Goal: Information Seeking & Learning: Check status

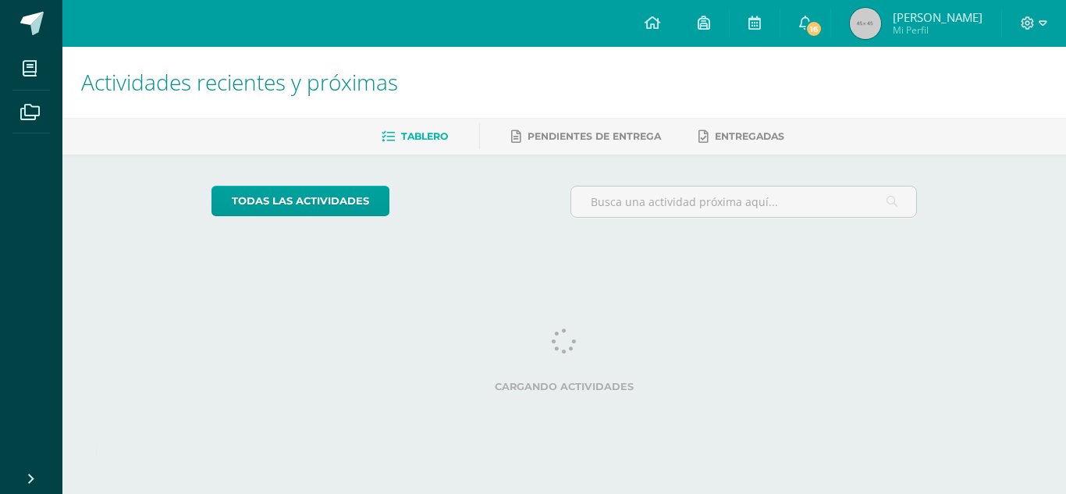
click at [962, 19] on span "[PERSON_NAME]" at bounding box center [937, 17] width 90 height 16
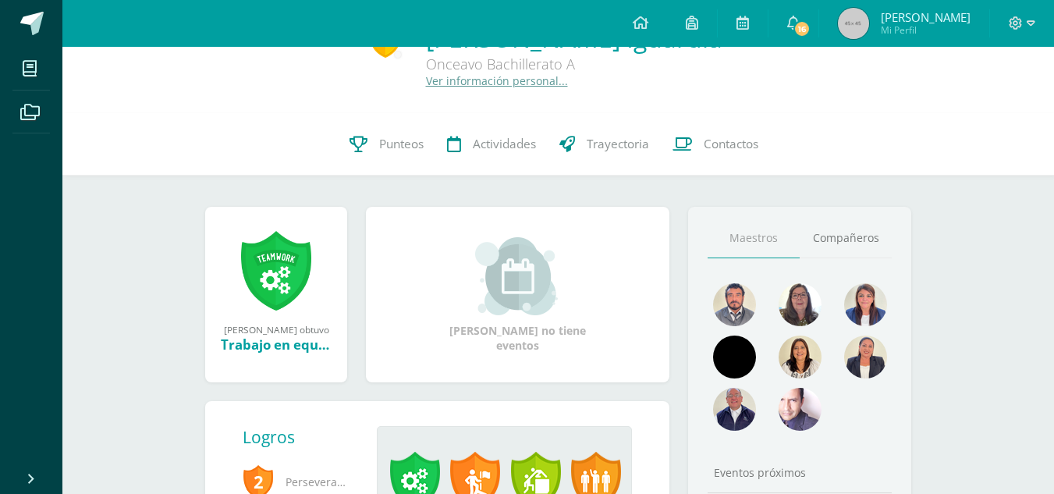
scroll to position [51, 0]
click at [375, 139] on link "Punteos" at bounding box center [387, 143] width 98 height 62
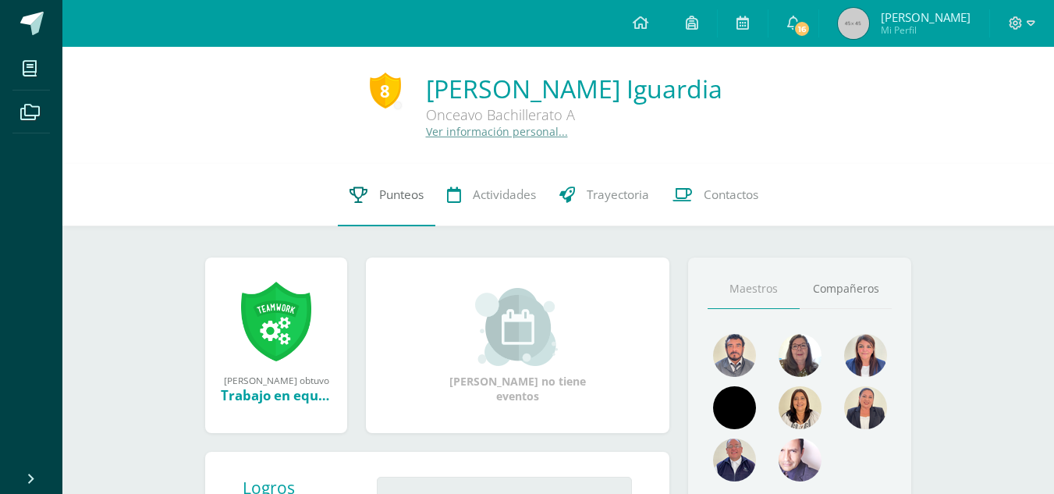
scroll to position [1, 0]
click at [942, 18] on span "[PERSON_NAME]" at bounding box center [926, 17] width 90 height 16
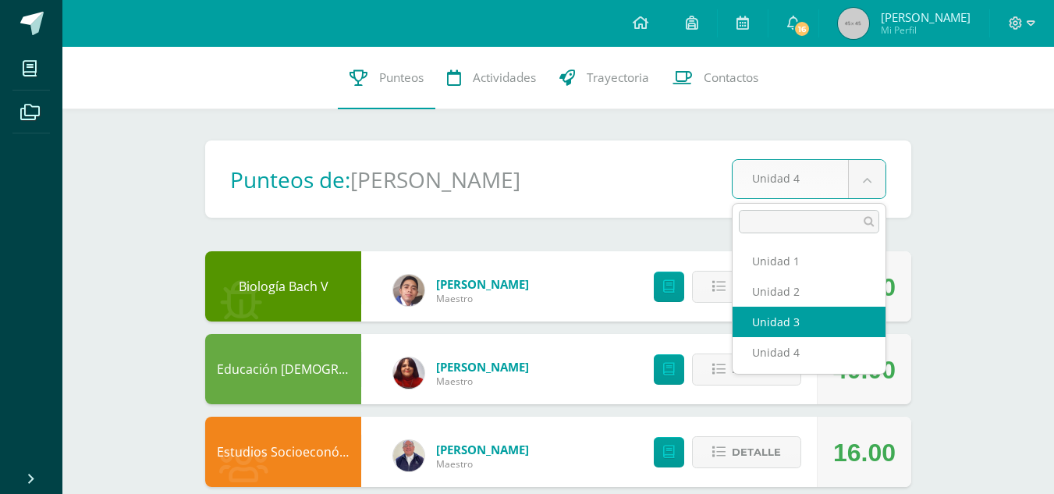
select select "Unidad 3"
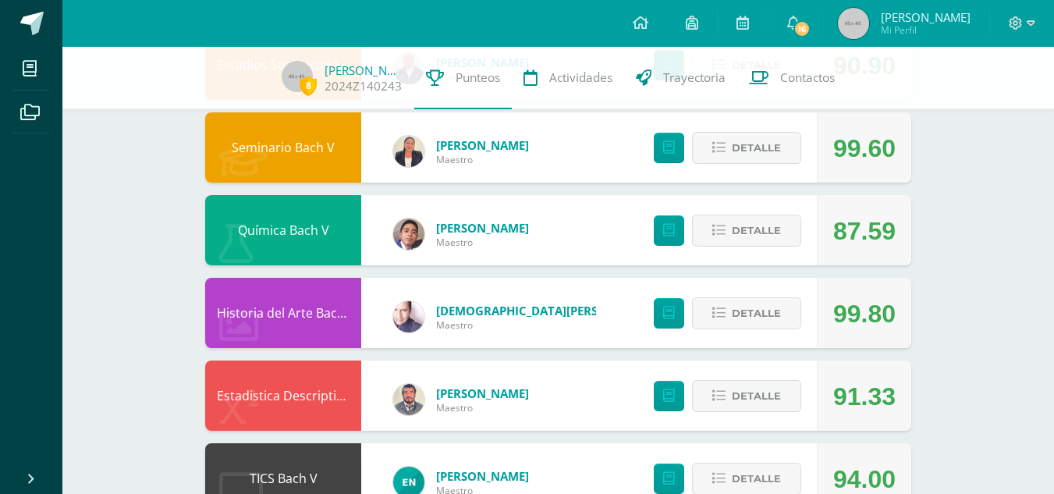
scroll to position [305, 0]
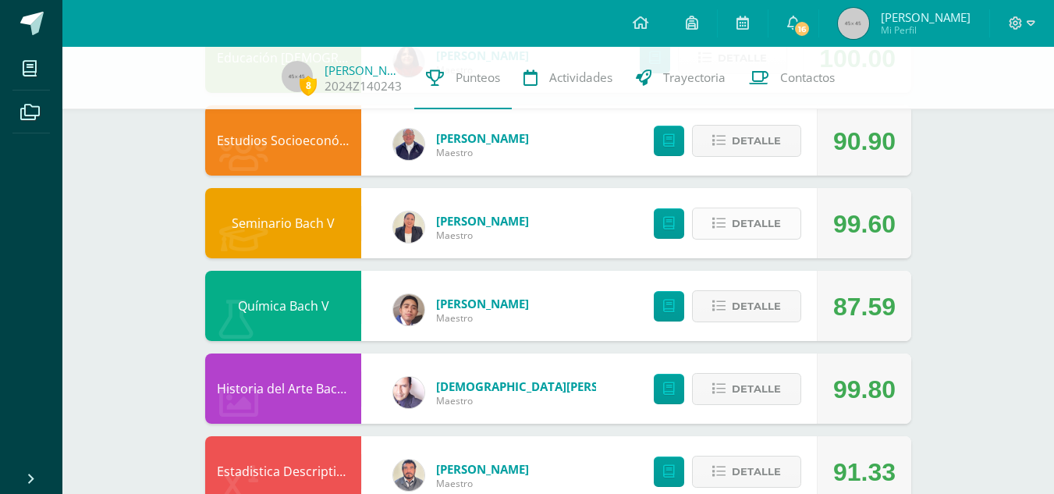
click at [699, 225] on button "Detalle" at bounding box center [746, 224] width 109 height 32
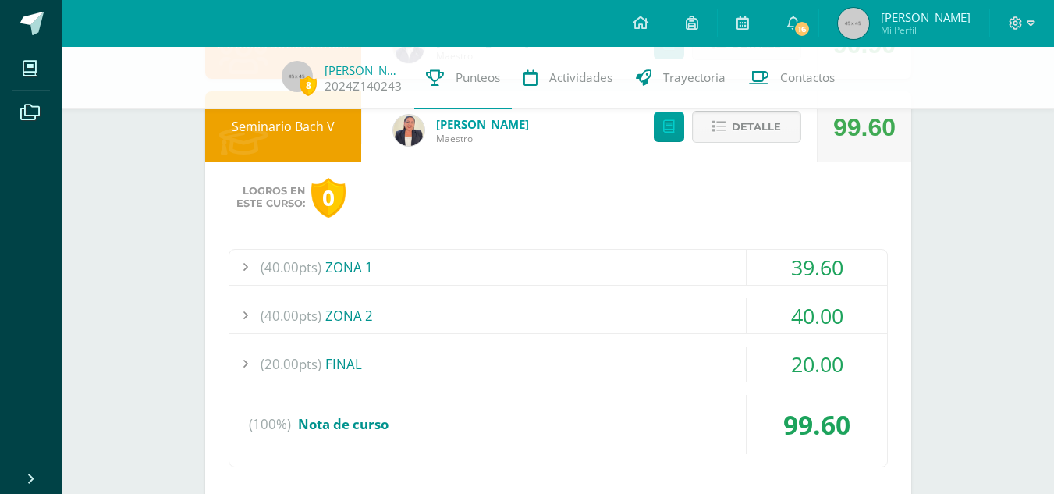
scroll to position [378, 0]
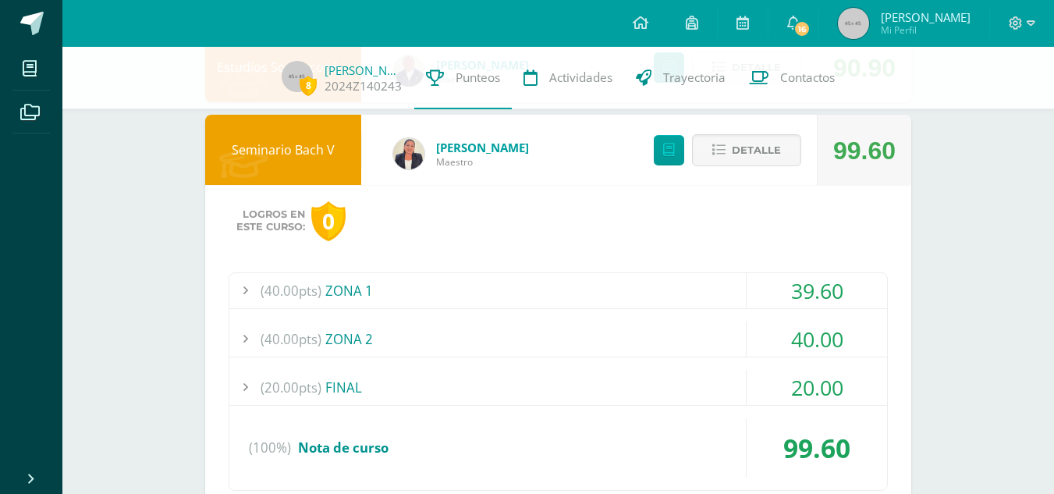
click at [326, 292] on div "(40.00pts) ZONA 1" at bounding box center [558, 290] width 658 height 35
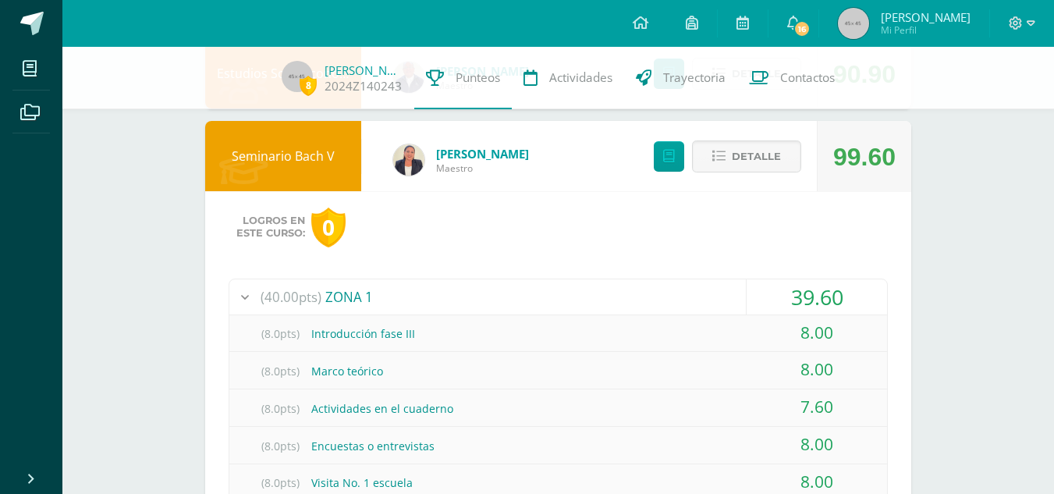
scroll to position [371, 0]
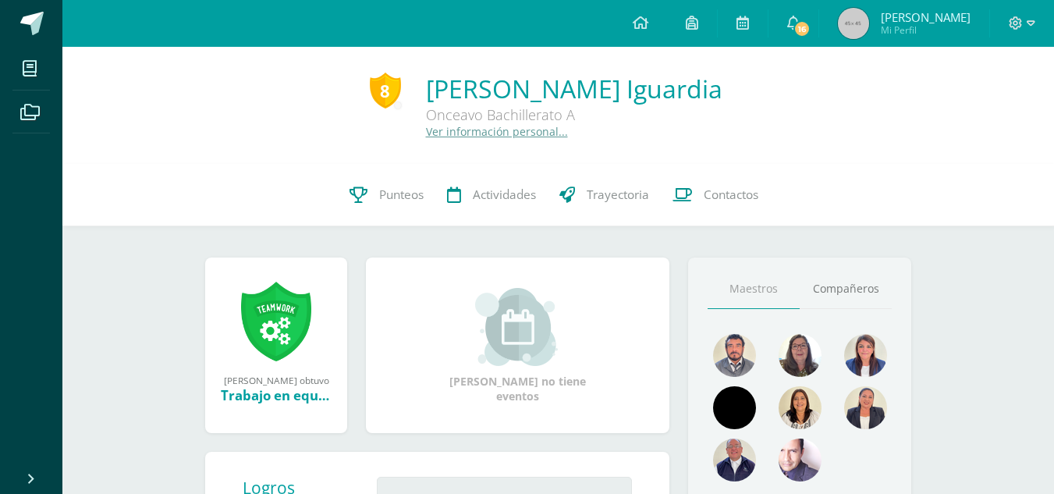
click at [1023, 33] on div at bounding box center [1022, 23] width 64 height 47
click at [1027, 23] on icon at bounding box center [1031, 23] width 9 height 14
click at [964, 106] on span "Cerrar sesión" at bounding box center [981, 105] width 70 height 15
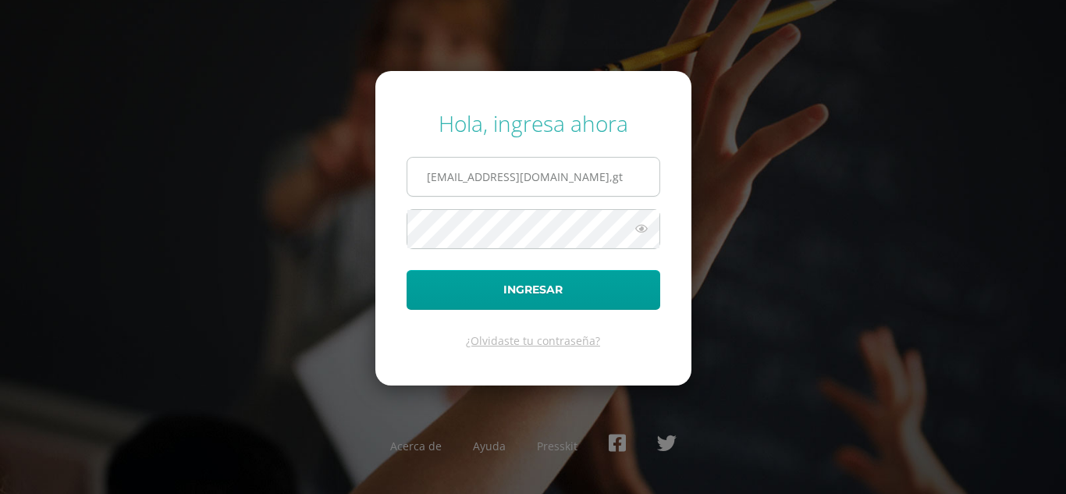
scroll to position [0, 17]
type input "samuelmartinez14@colegioselshaddai.edu,gt"
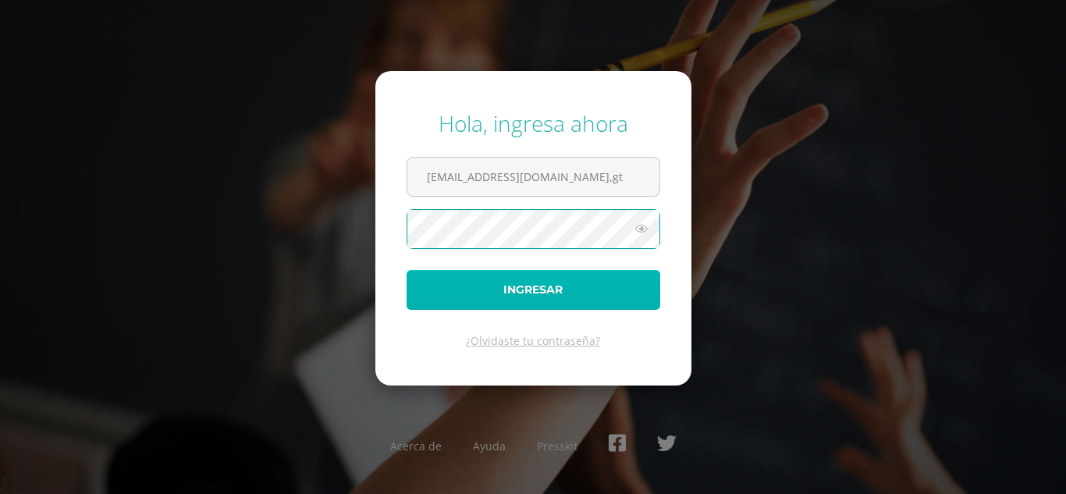
click at [513, 280] on button "Ingresar" at bounding box center [533, 290] width 254 height 40
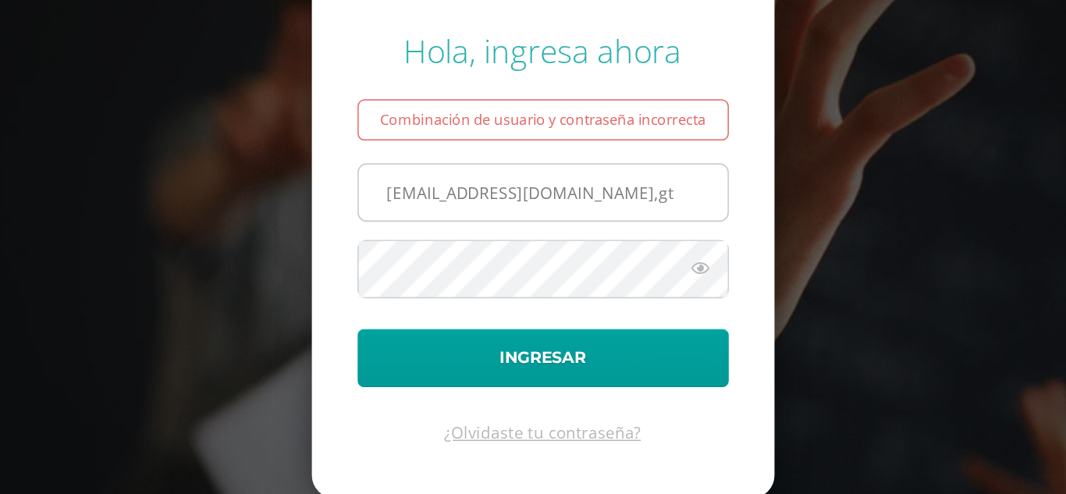
scroll to position [0, 16]
click at [628, 202] on input "samuelmartinez14@colegioselshaddai.edu,gt" at bounding box center [533, 198] width 252 height 38
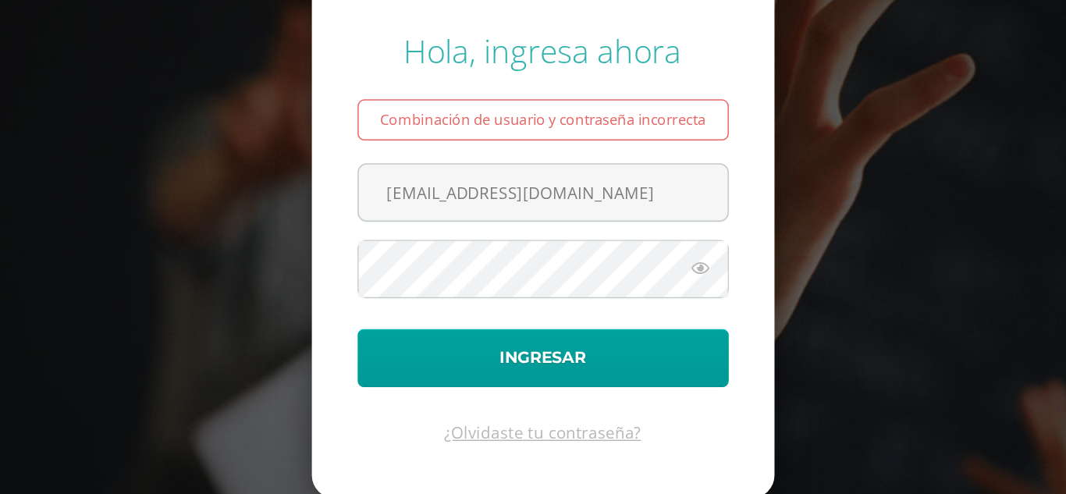
type input "samuelmartinez14@colegioselshaddai.edu.gt"
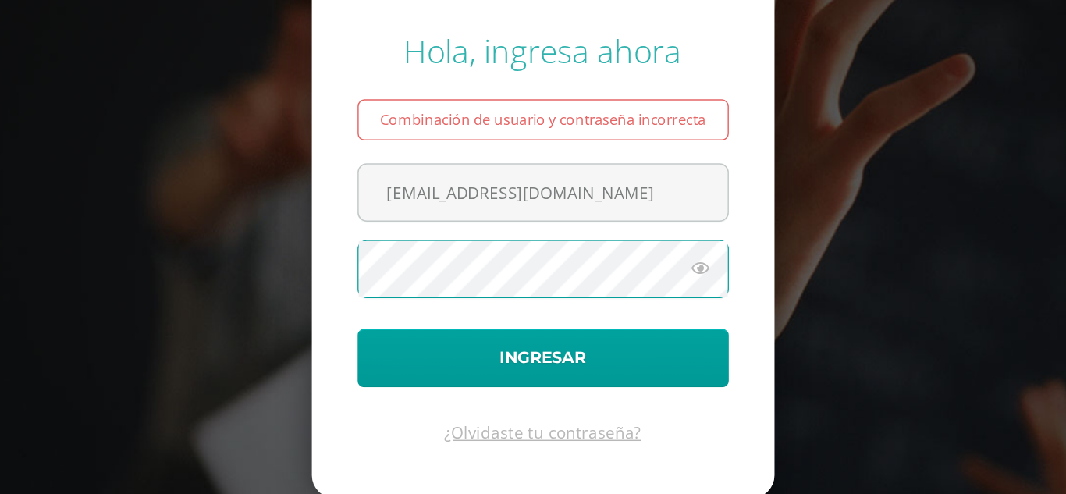
scroll to position [0, 0]
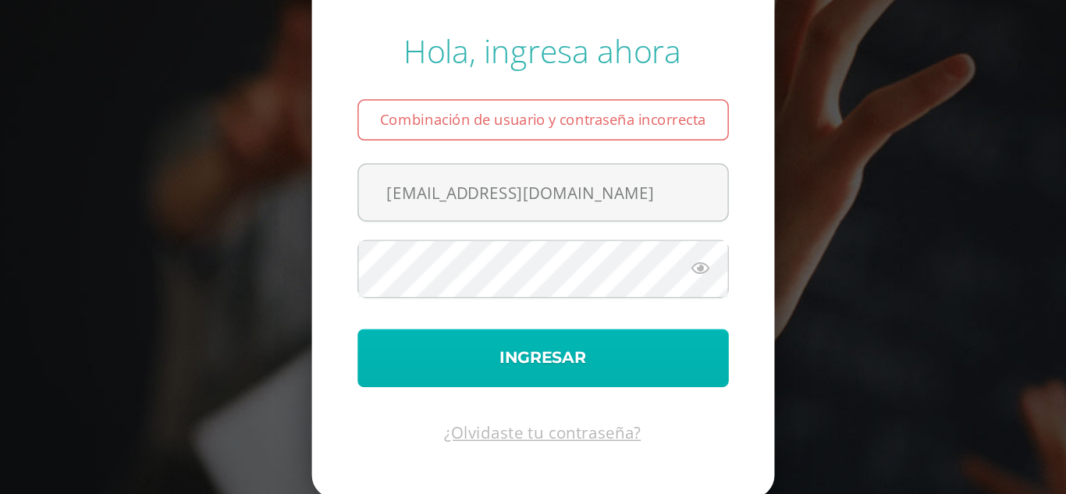
click at [531, 326] on button "Ingresar" at bounding box center [533, 312] width 254 height 40
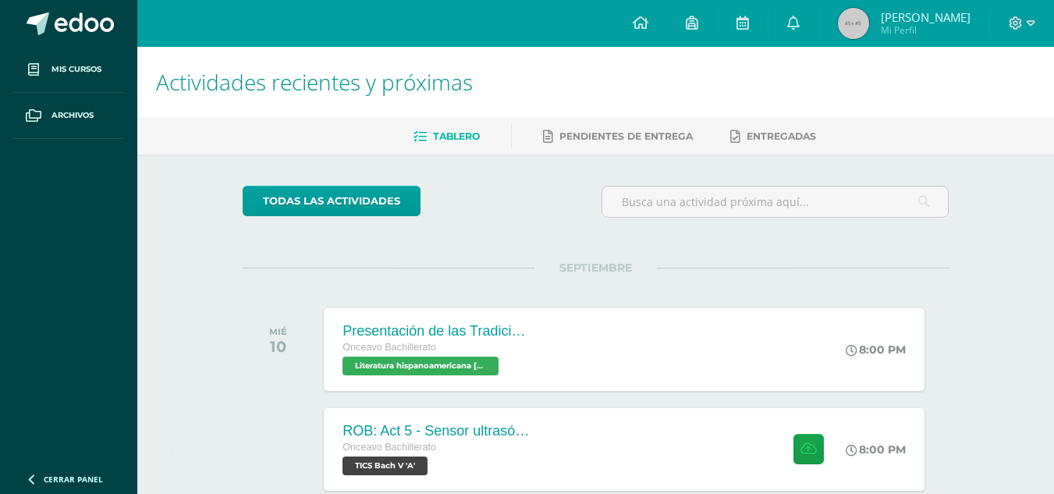
click at [922, 23] on span "[PERSON_NAME]" at bounding box center [926, 17] width 90 height 16
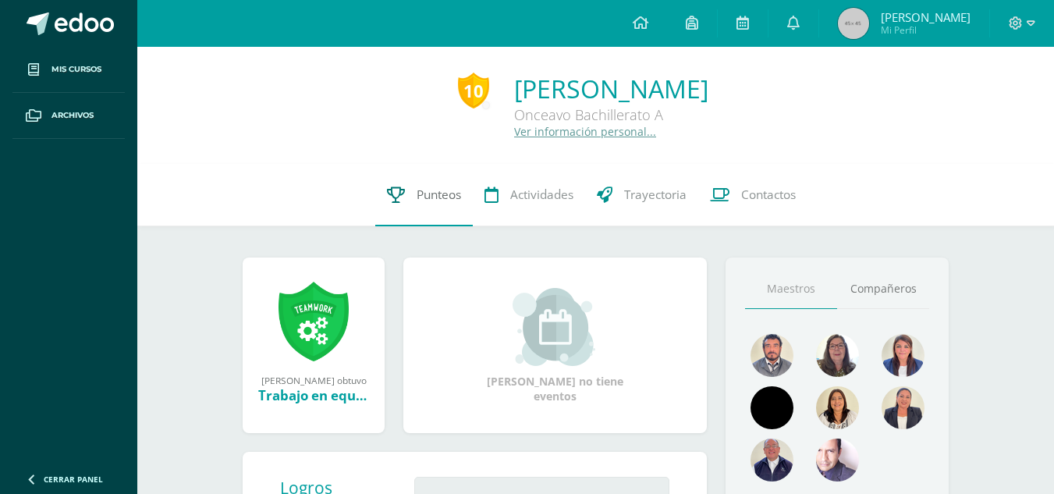
click at [419, 195] on span "Punteos" at bounding box center [439, 194] width 44 height 16
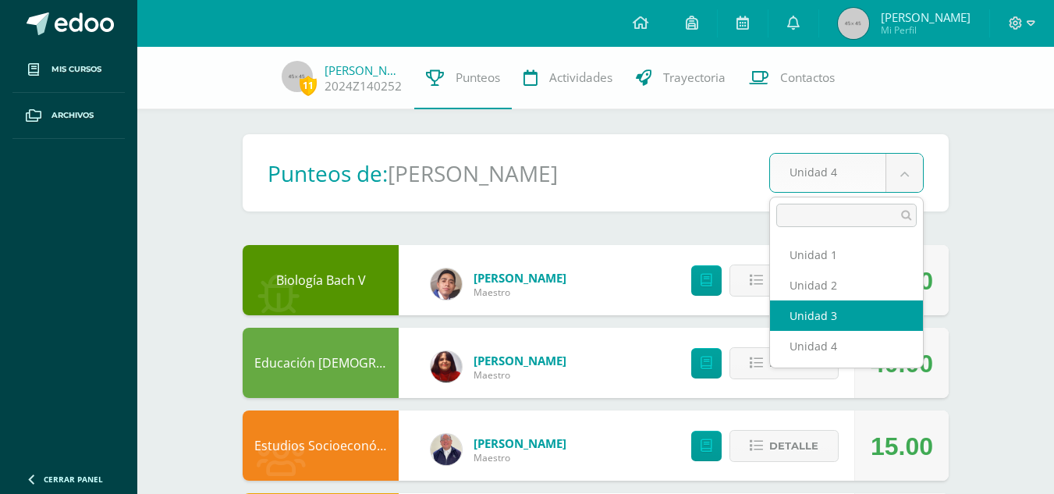
select select "Unidad 3"
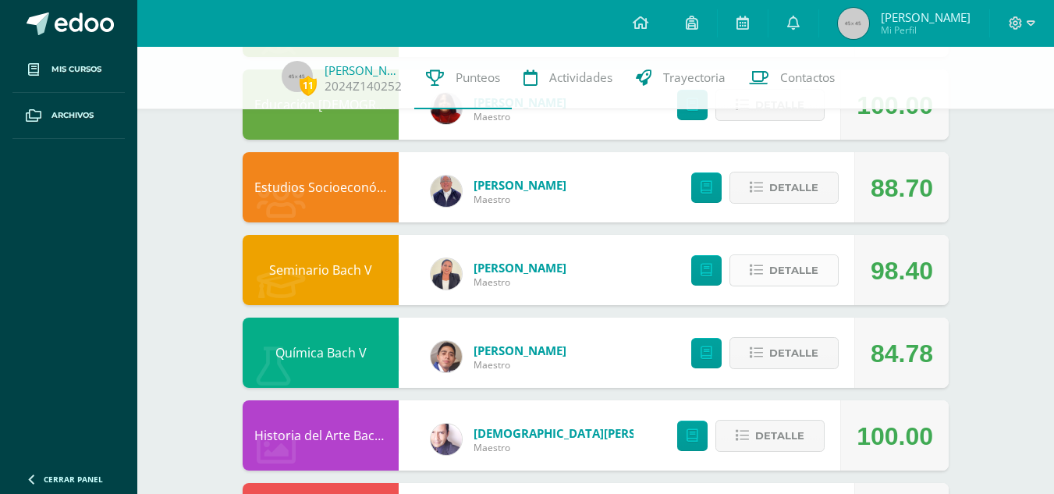
scroll to position [257, 0]
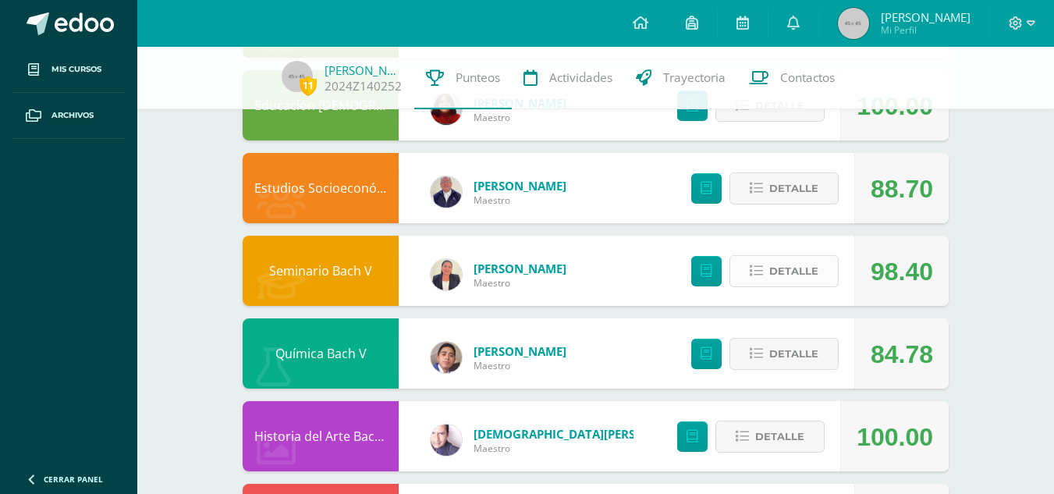
click at [760, 271] on icon at bounding box center [756, 270] width 13 height 13
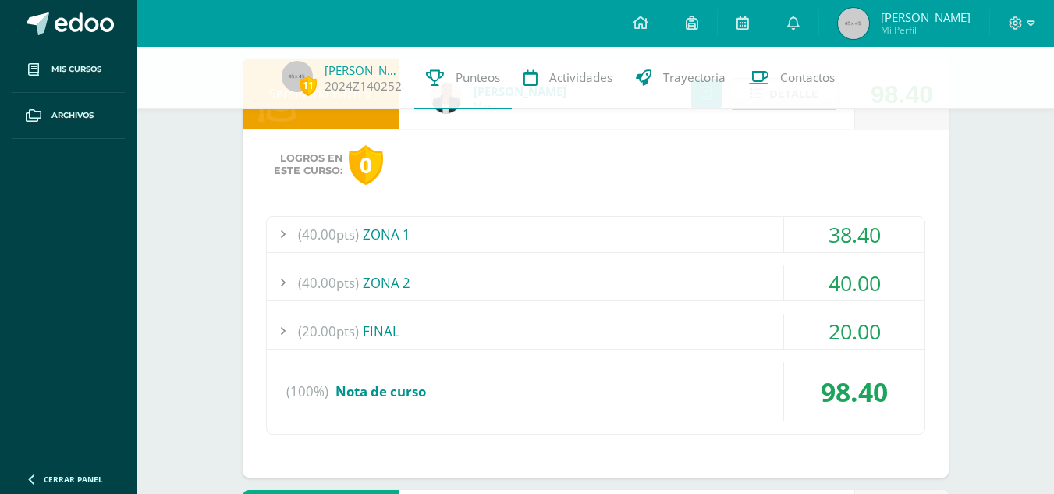
scroll to position [435, 0]
click at [282, 242] on div at bounding box center [282, 233] width 31 height 35
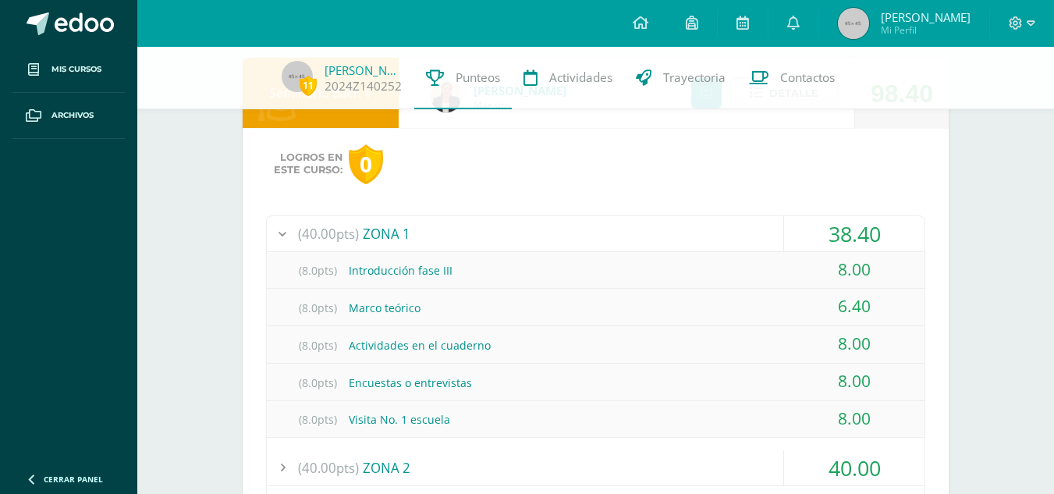
click at [282, 242] on div at bounding box center [282, 233] width 31 height 35
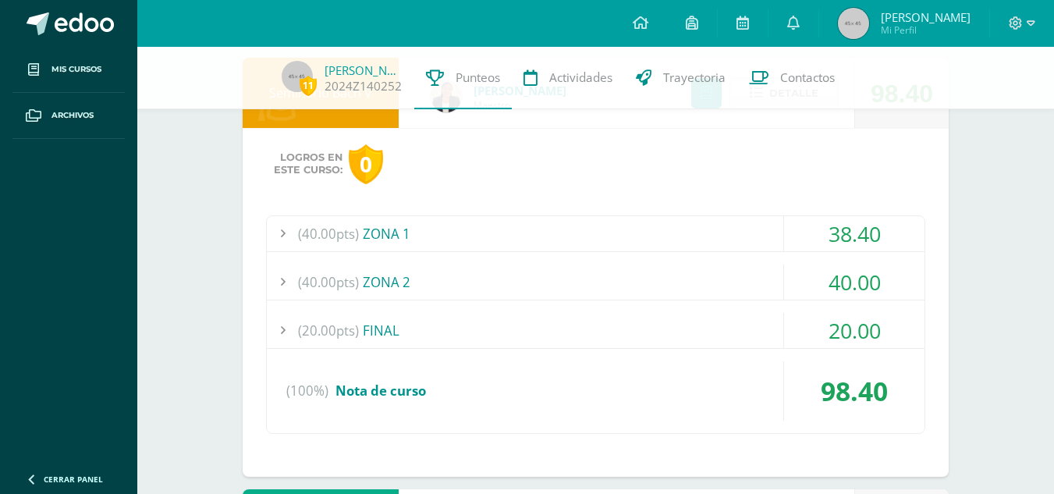
scroll to position [283, 0]
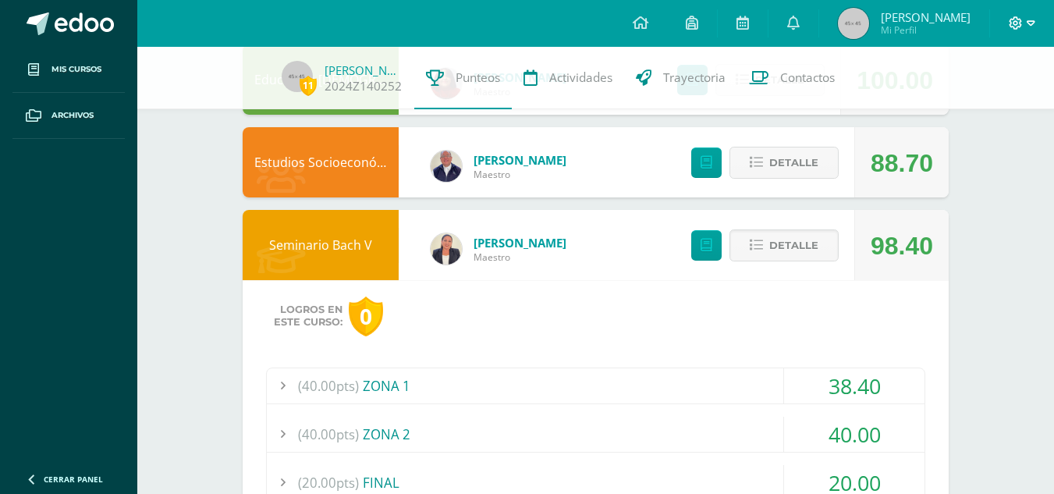
click at [1024, 27] on span at bounding box center [1022, 23] width 27 height 17
click at [982, 104] on span "Cerrar sesión" at bounding box center [981, 105] width 70 height 15
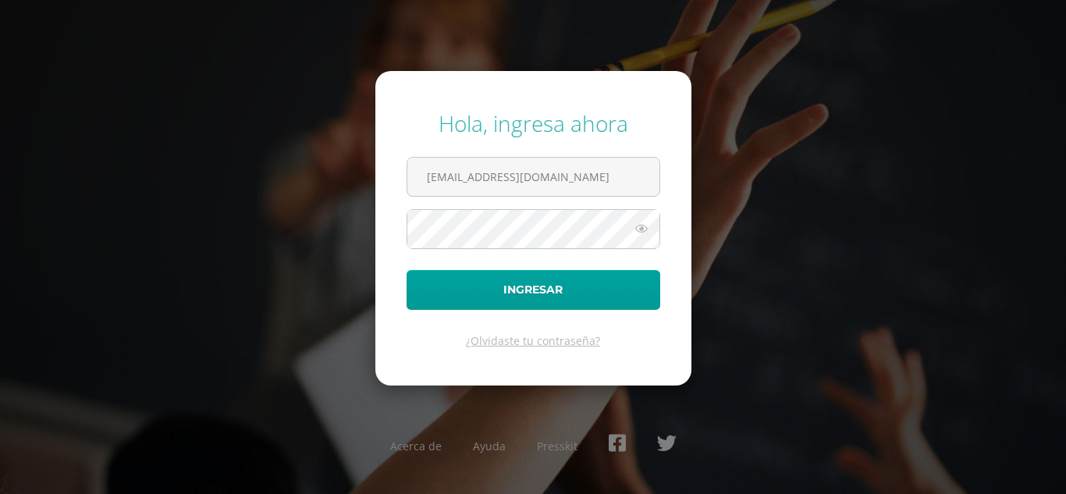
scroll to position [0, 28]
type input "[EMAIL_ADDRESS][DOMAIN_NAME]"
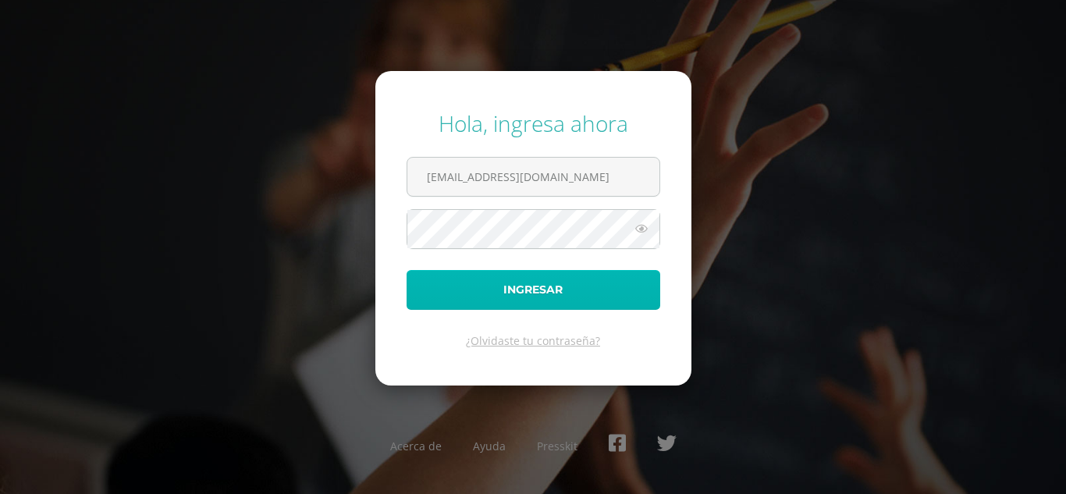
click at [453, 289] on button "Ingresar" at bounding box center [533, 290] width 254 height 40
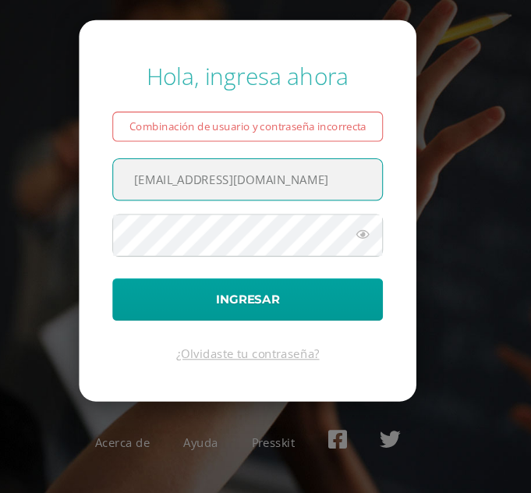
scroll to position [0, 28]
drag, startPoint x: 157, startPoint y: 202, endPoint x: 431, endPoint y: 201, distance: 274.6
click at [431, 201] on div "Hola, ingresa ahora Combinación de usuario y contraseña incorrecta carlosmonten…" at bounding box center [265, 246] width 531 height 345
type input "diegorodriguez14@colegioselshaddai.edu.gt"
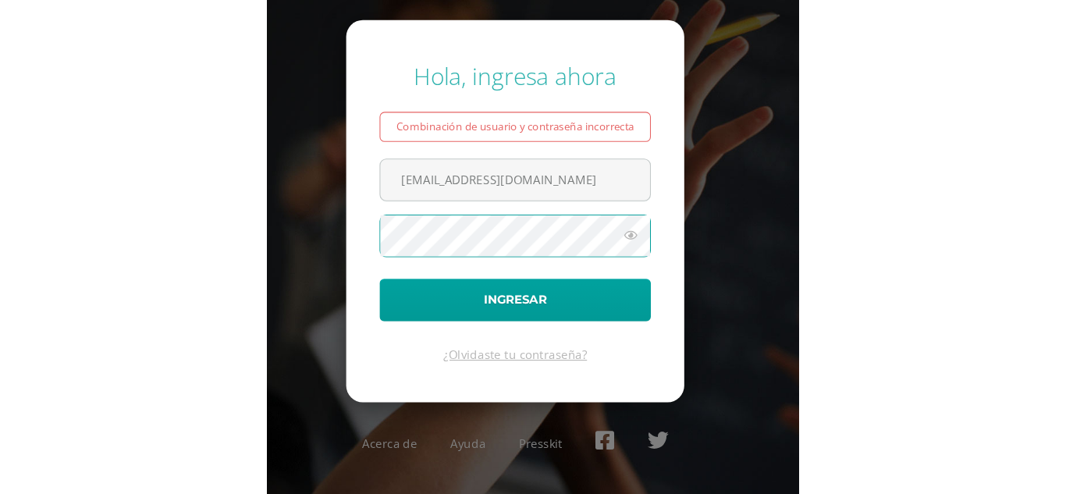
scroll to position [0, 0]
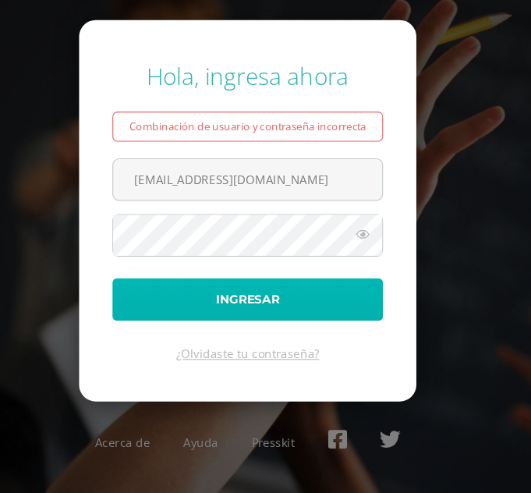
click at [255, 305] on button "Ingresar" at bounding box center [266, 311] width 254 height 40
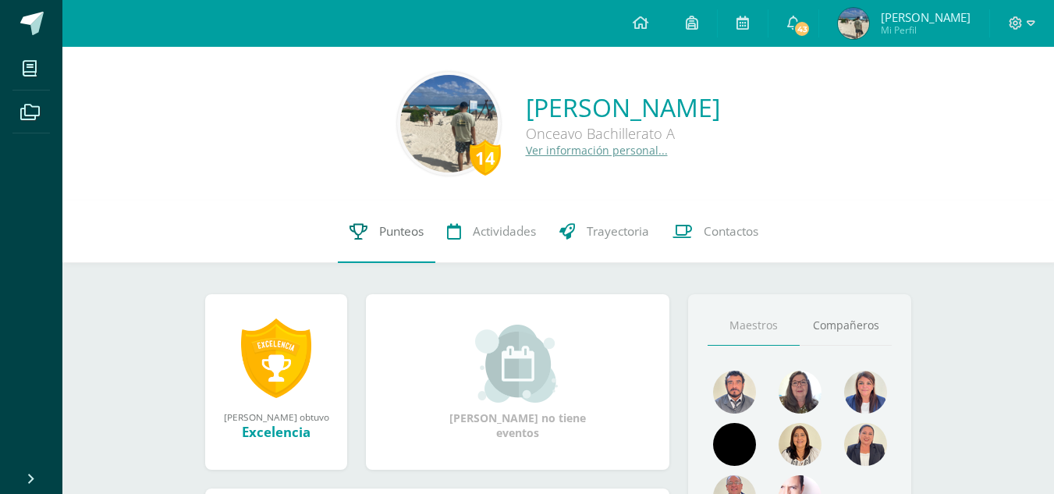
click at [390, 229] on span "Punteos" at bounding box center [401, 231] width 44 height 16
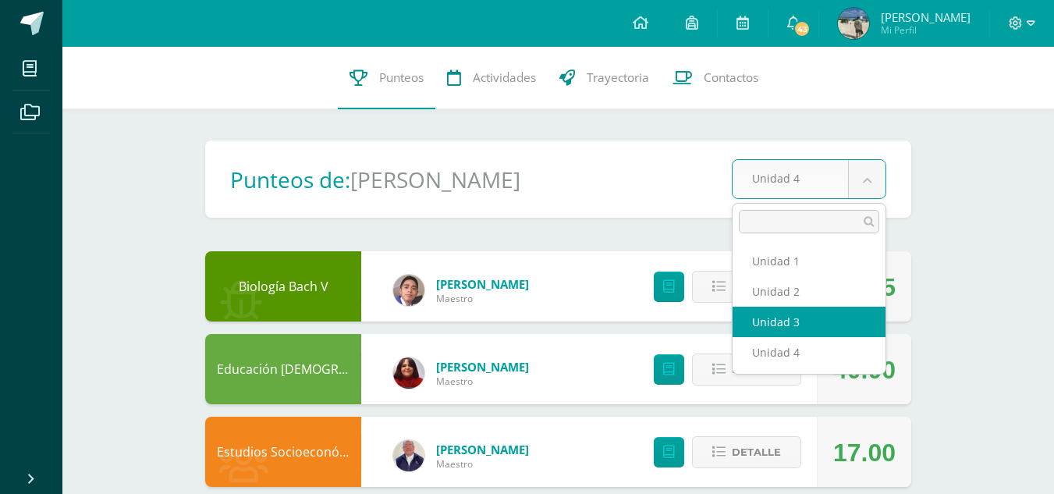
select select "Unidad 3"
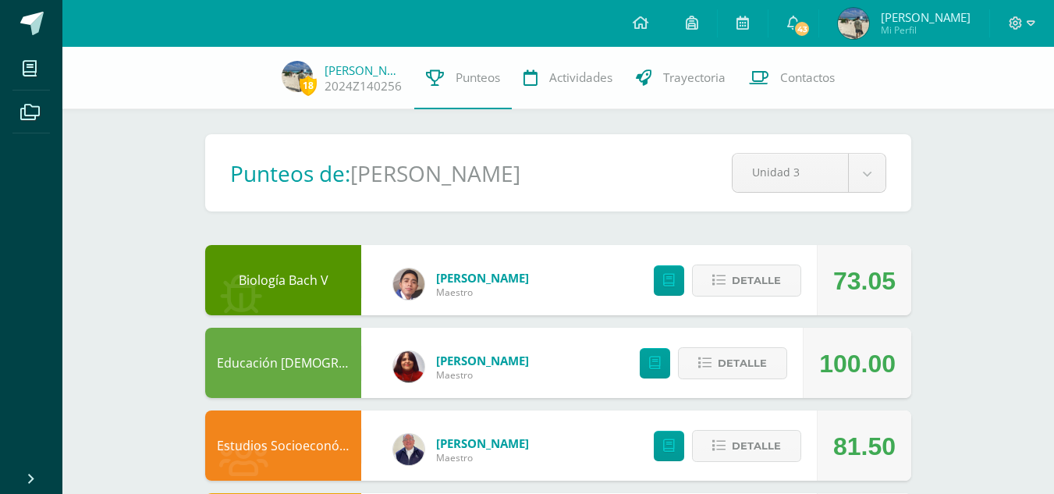
scroll to position [197, 0]
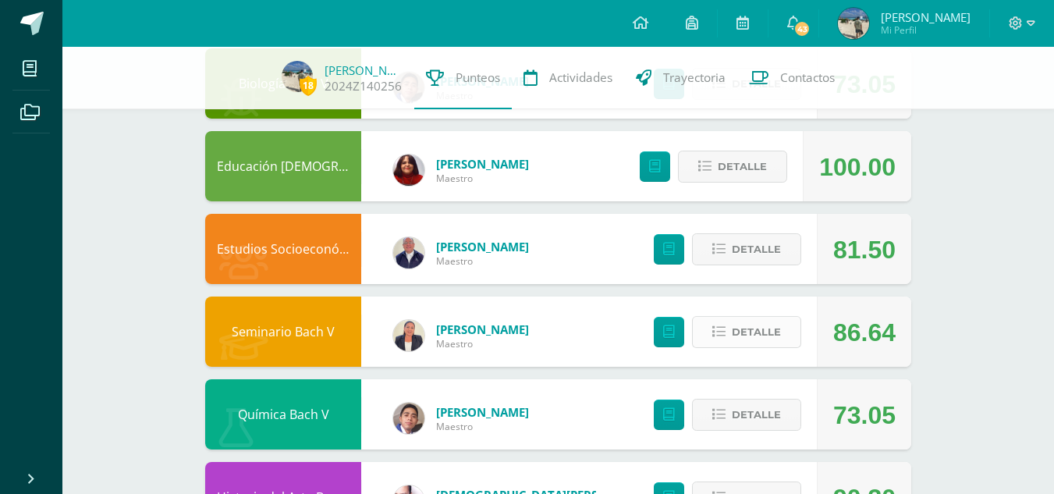
click at [758, 335] on span "Detalle" at bounding box center [756, 331] width 49 height 29
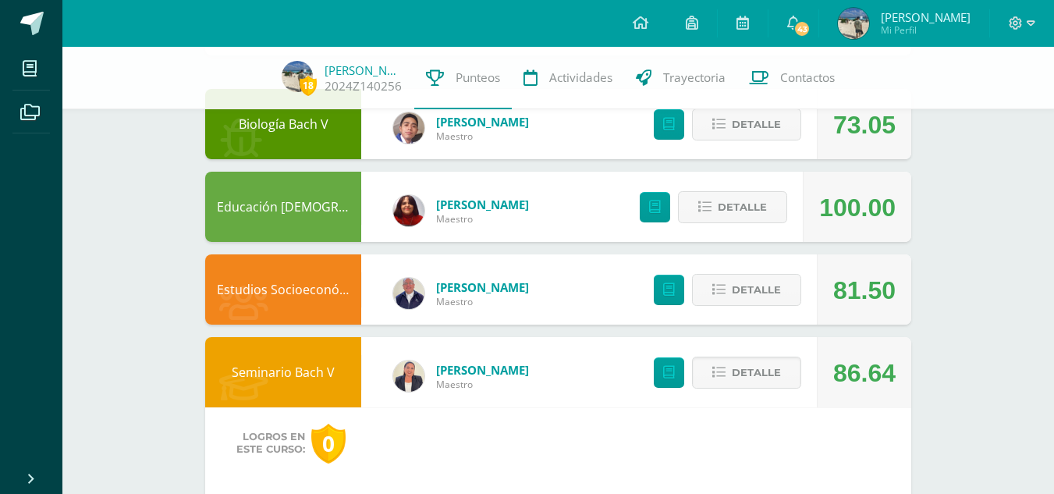
scroll to position [0, 0]
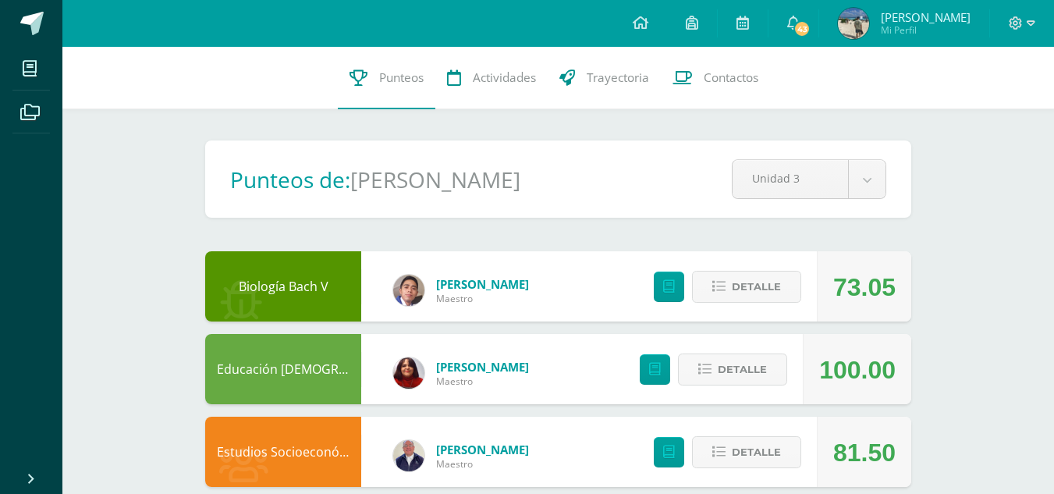
click at [901, 209] on div "Pendiente Punteos de: Diego Sebastián Unidad 3 Unidad 1 Unidad 2 Unidad 3 Unida…" at bounding box center [558, 178] width 706 height 77
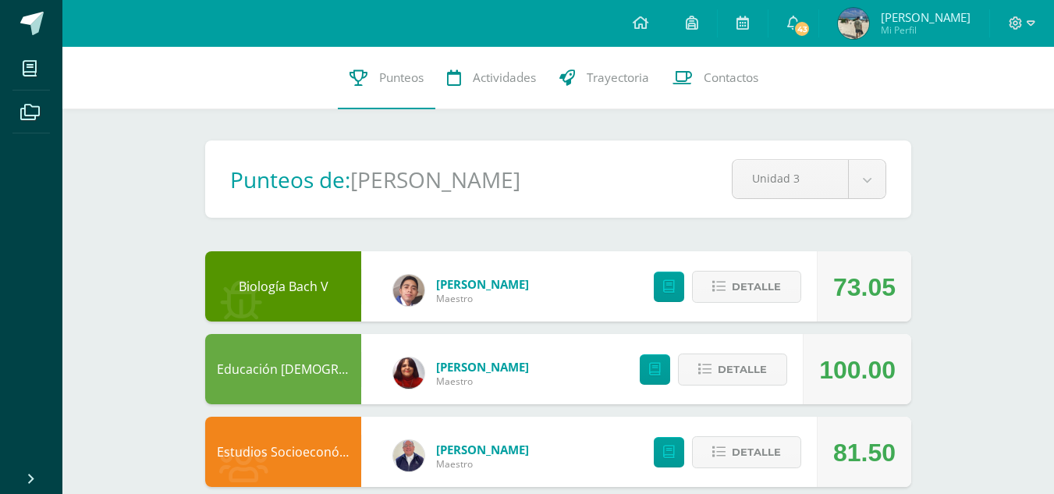
click at [790, 20] on icon at bounding box center [793, 23] width 12 height 14
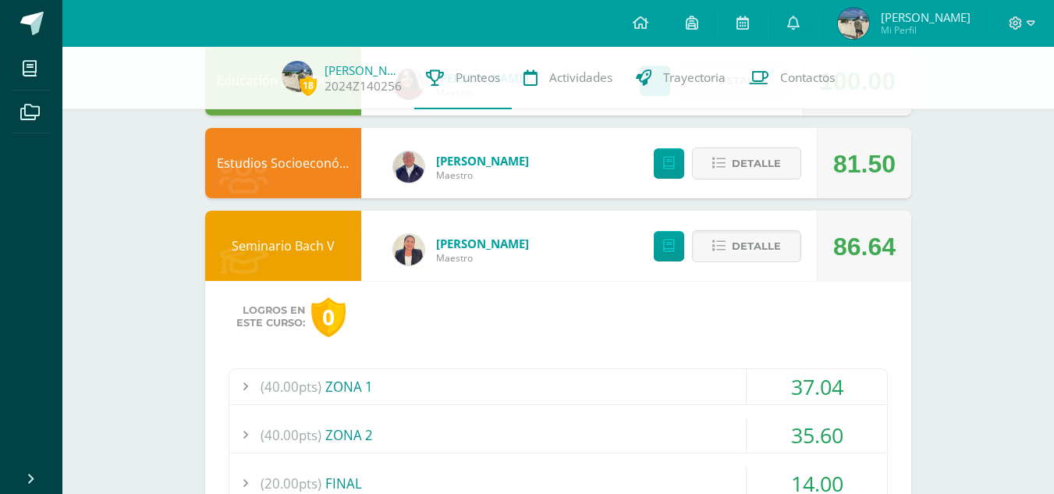
scroll to position [283, 0]
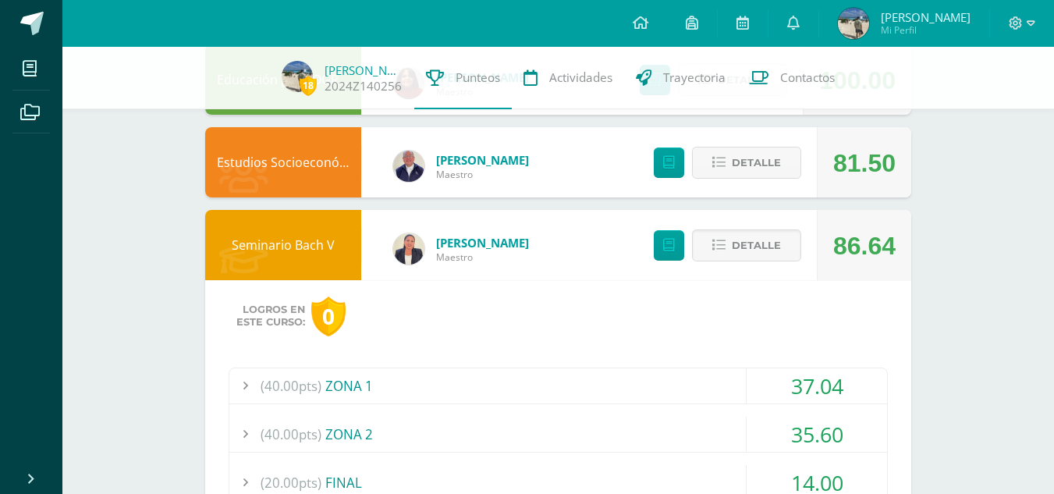
click at [281, 245] on div "Seminario Bach V" at bounding box center [283, 245] width 156 height 70
click at [762, 247] on span "Detalle" at bounding box center [756, 245] width 49 height 29
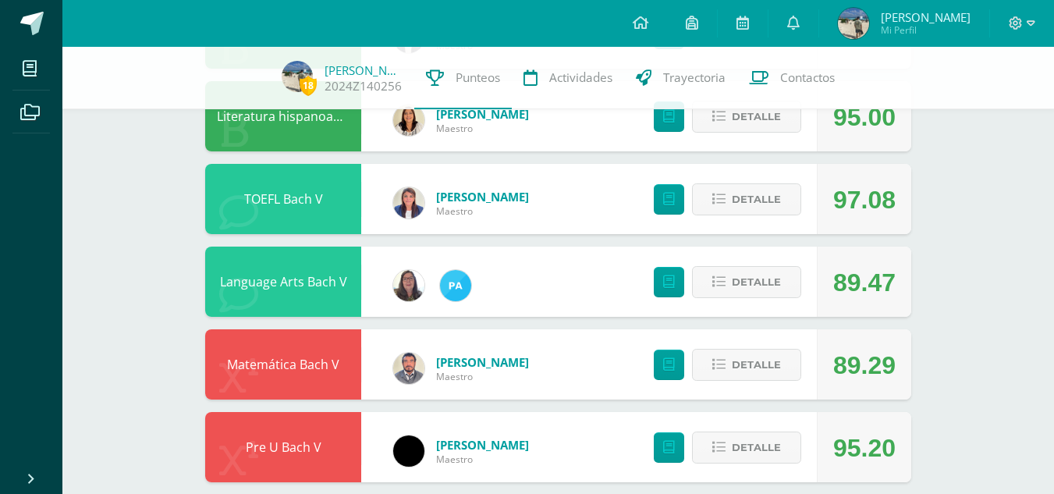
scroll to position [928, 0]
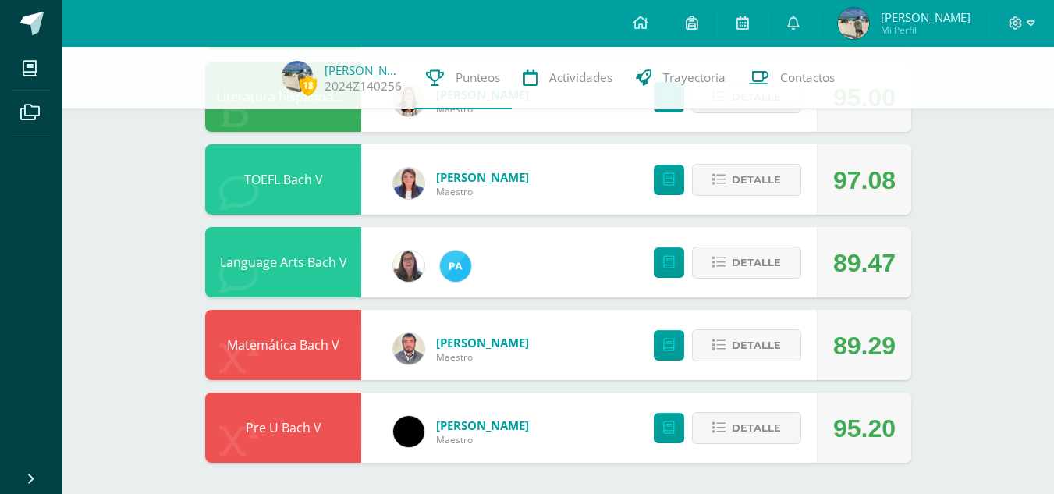
click at [1024, 37] on div at bounding box center [1022, 23] width 64 height 47
click at [1031, 25] on icon at bounding box center [1031, 22] width 9 height 5
click at [981, 98] on link "Cerrar sesión" at bounding box center [972, 105] width 123 height 23
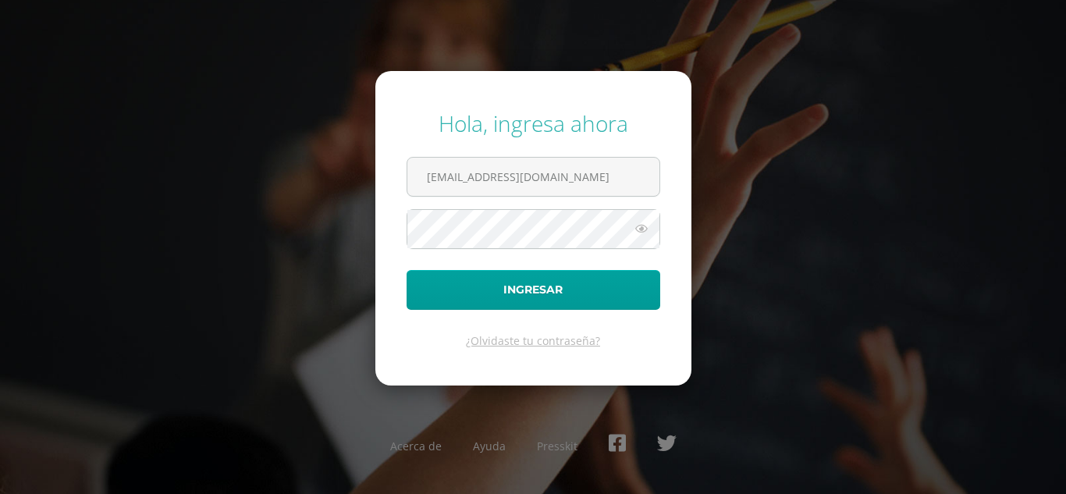
type input "[EMAIL_ADDRESS][DOMAIN_NAME]"
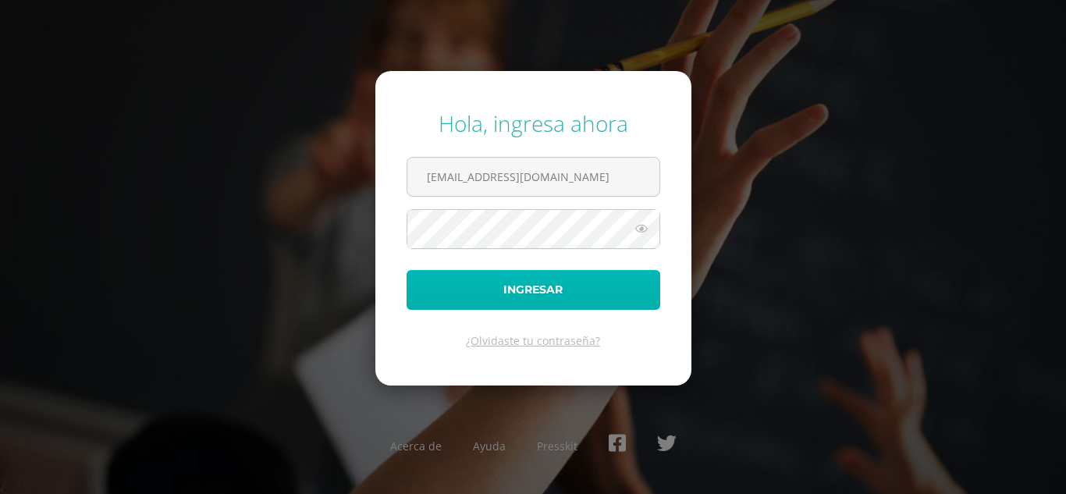
click at [514, 293] on button "Ingresar" at bounding box center [533, 290] width 254 height 40
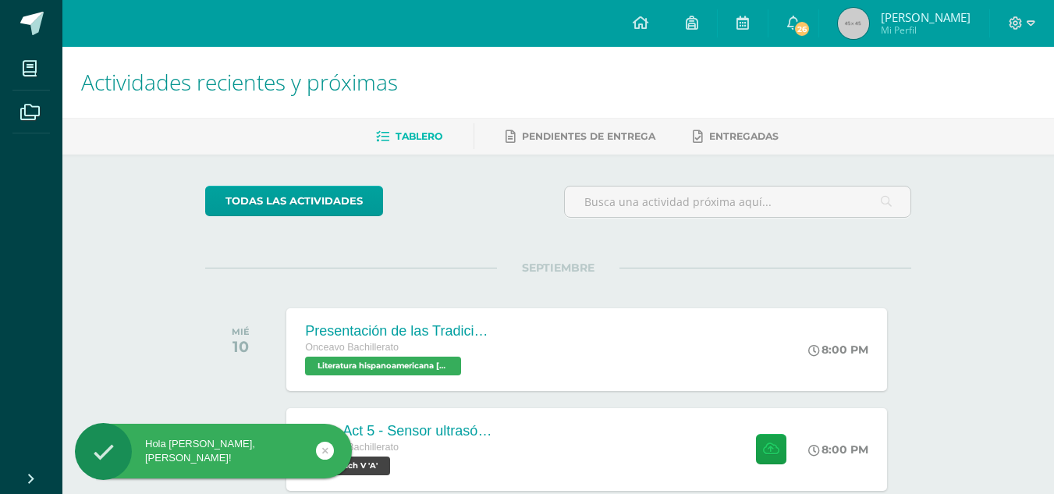
click at [936, 23] on span "[PERSON_NAME]" at bounding box center [926, 17] width 90 height 16
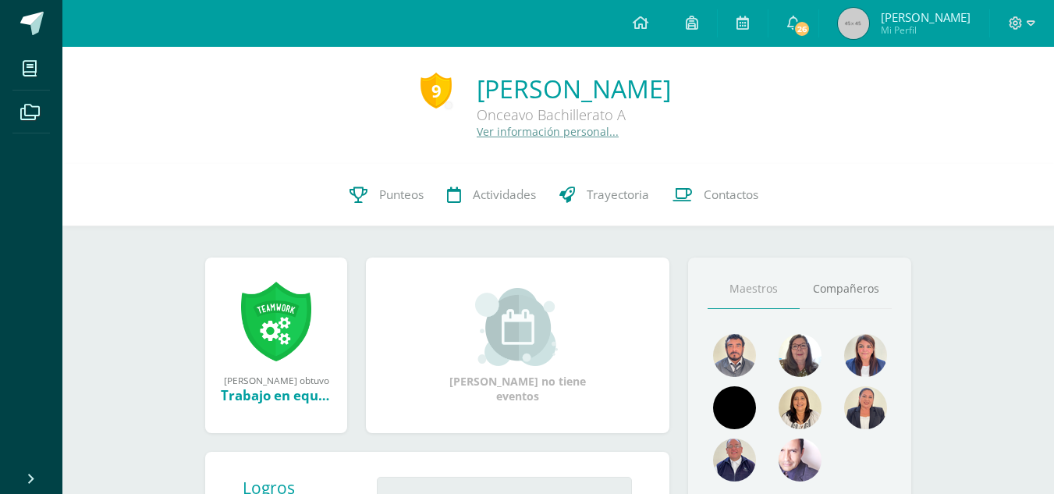
click at [924, 16] on span "[PERSON_NAME]" at bounding box center [926, 17] width 90 height 16
click at [396, 191] on span "Punteos" at bounding box center [401, 194] width 44 height 16
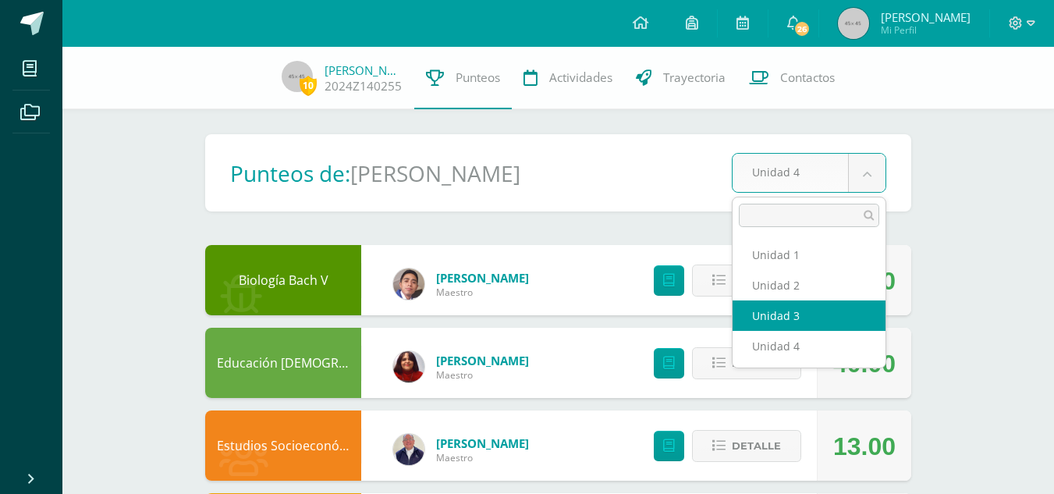
select select "Unidad 3"
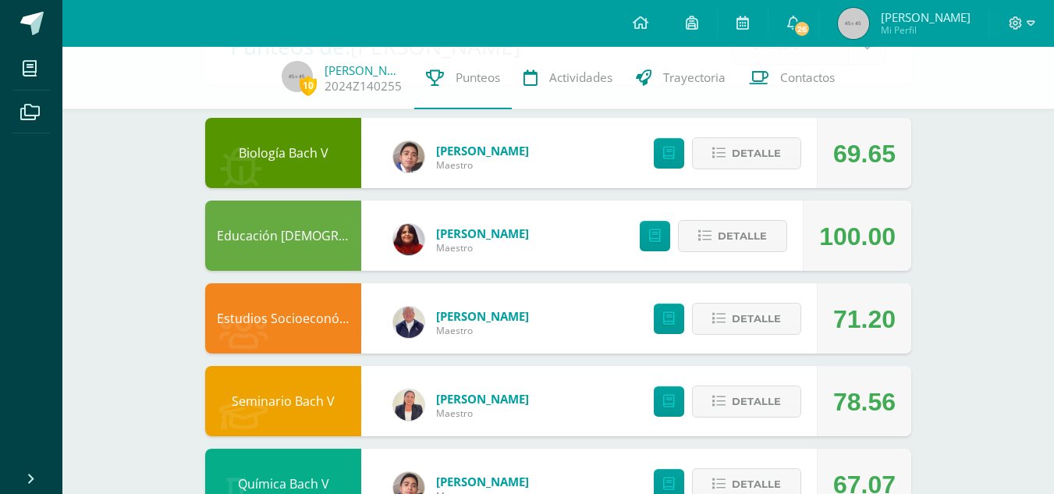
scroll to position [87, 0]
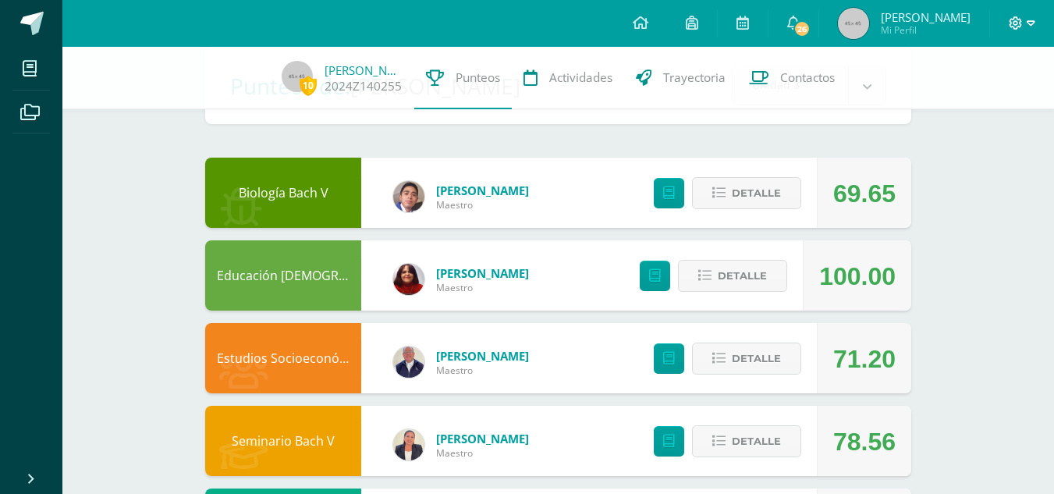
click at [1016, 23] on icon at bounding box center [1016, 23] width 14 height 14
click at [966, 112] on span "Cerrar sesión" at bounding box center [981, 105] width 70 height 15
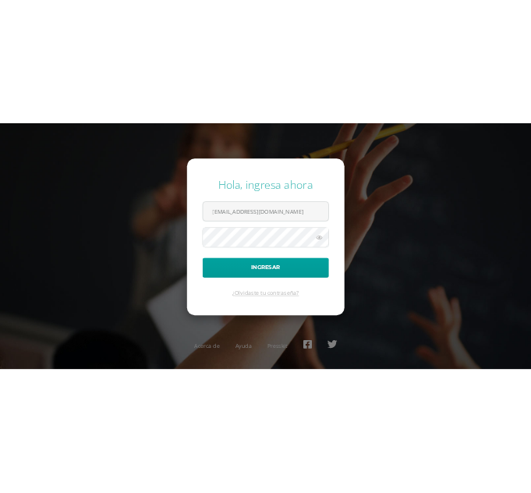
scroll to position [0, 9]
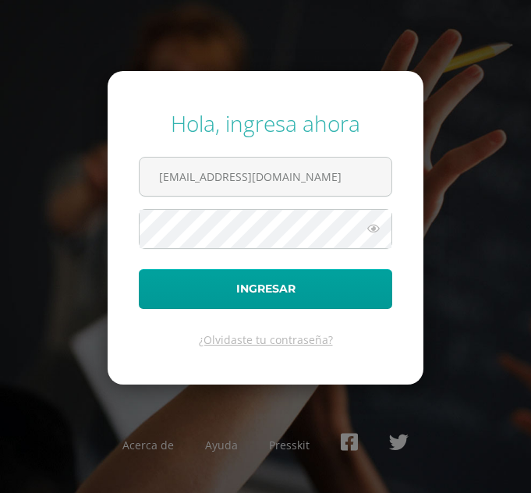
type input "[EMAIL_ADDRESS][DOMAIN_NAME]"
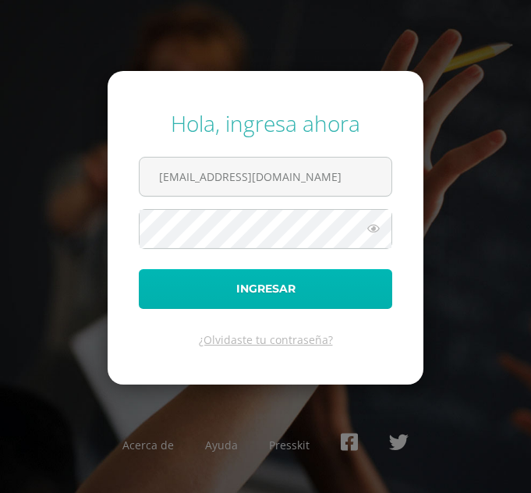
click at [235, 300] on button "Ingresar" at bounding box center [266, 289] width 254 height 40
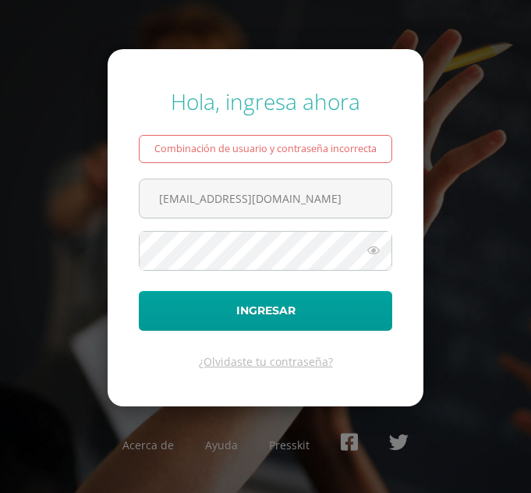
scroll to position [0, 9]
drag, startPoint x: 264, startPoint y: 206, endPoint x: 403, endPoint y: 202, distance: 138.9
click at [403, 202] on form "Hola, ingresa ahora Combinación de usuario y contraseña incorrecta [EMAIL_ADDRE…" at bounding box center [266, 227] width 316 height 357
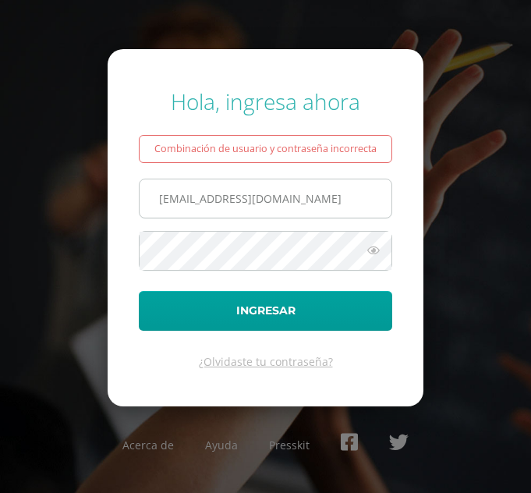
click at [368, 200] on input "[EMAIL_ADDRESS][DOMAIN_NAME]" at bounding box center [266, 198] width 252 height 38
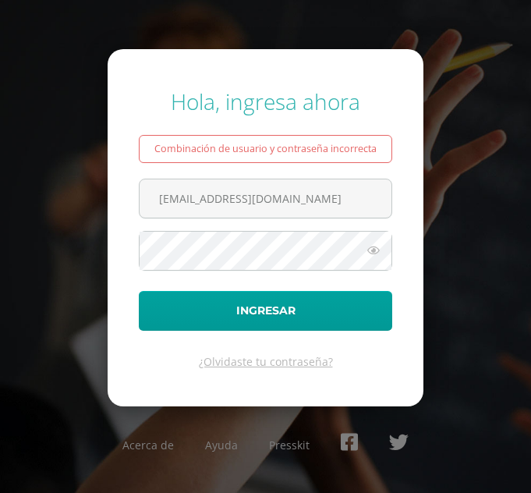
drag, startPoint x: 385, startPoint y: 200, endPoint x: 399, endPoint y: 190, distance: 17.3
click at [399, 190] on form "Hola, ingresa ahora Combinación de usuario y contraseña incorrecta [EMAIL_ADDRE…" at bounding box center [266, 227] width 316 height 357
drag, startPoint x: 208, startPoint y: 196, endPoint x: 89, endPoint y: 207, distance: 119.9
click at [89, 207] on div "Hola, ingresa ahora Combinación de usuario y contraseña incorrecta alessandroga…" at bounding box center [265, 246] width 531 height 345
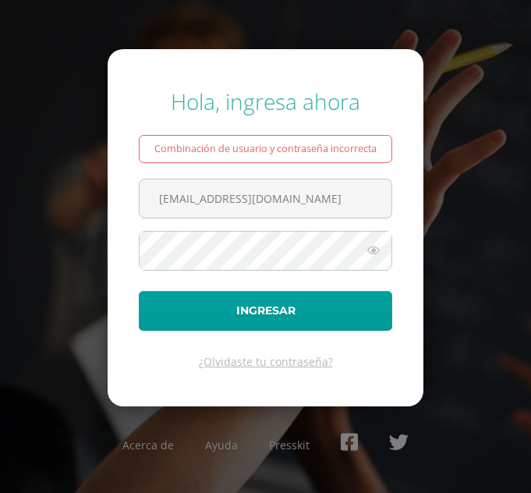
type input "sebastiangarcia@colegioselshaddai.edu.gt"
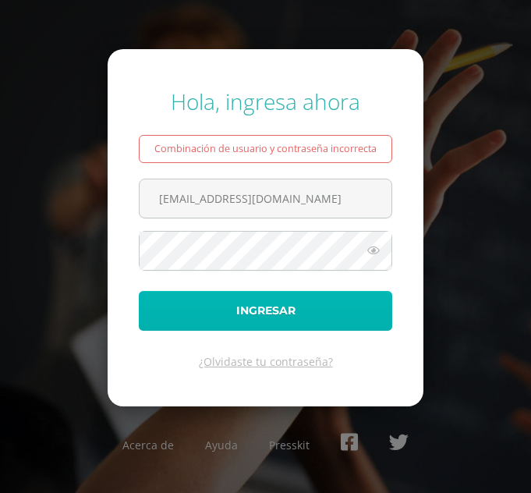
click at [278, 313] on button "Ingresar" at bounding box center [266, 311] width 254 height 40
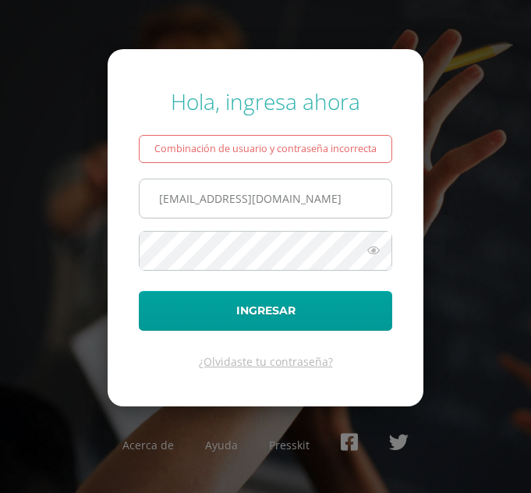
click at [181, 199] on input "[EMAIL_ADDRESS][DOMAIN_NAME]" at bounding box center [266, 198] width 252 height 38
click at [206, 199] on input "sebastiangarcia@colegioselshaddai.edu.gt" at bounding box center [266, 198] width 252 height 38
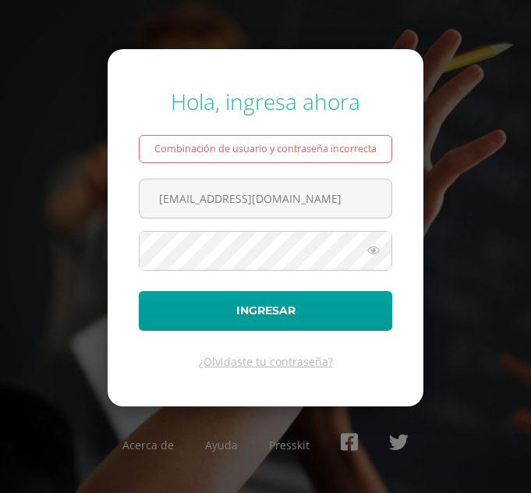
drag, startPoint x: 206, startPoint y: 199, endPoint x: 133, endPoint y: 206, distance: 72.9
click at [133, 206] on form "Hola, ingresa ahora Combinación de usuario y contraseña incorrecta sebastiangar…" at bounding box center [266, 227] width 316 height 357
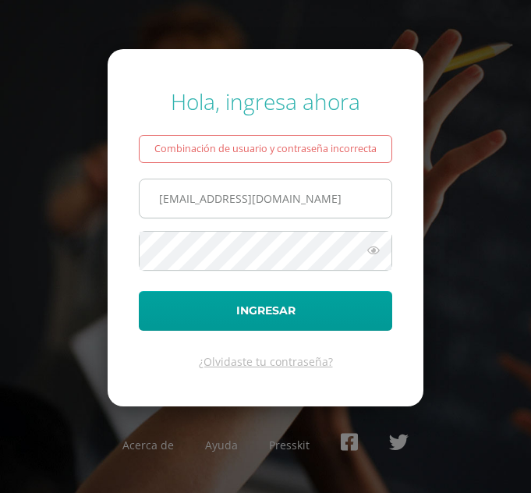
click at [258, 191] on input "alessandrogarcia@colegioselshaddai.edu.gt" at bounding box center [266, 198] width 252 height 38
click at [243, 202] on input "alessandrogarcia@colegioselshaddai.edu.gt" at bounding box center [266, 198] width 252 height 38
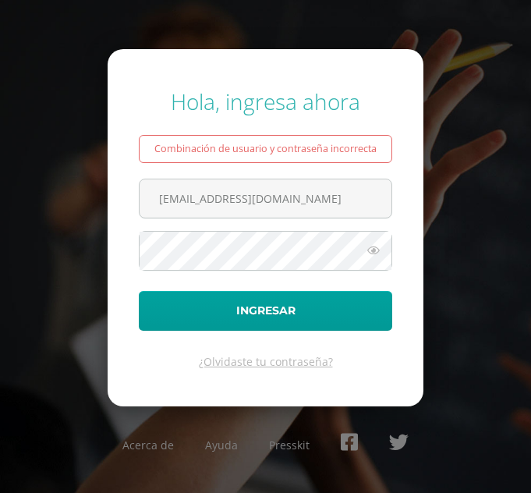
type input "alessandrogarcia14@colegioselshaddai.edu.gt"
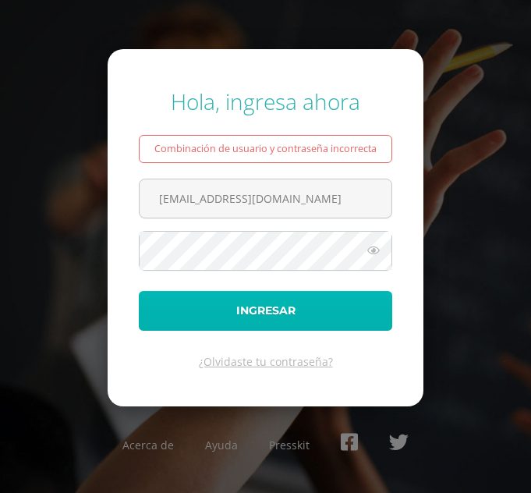
click at [247, 303] on button "Ingresar" at bounding box center [266, 311] width 254 height 40
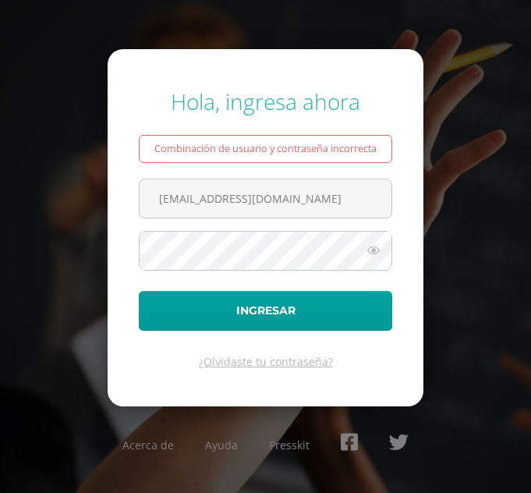
drag, startPoint x: 193, startPoint y: 199, endPoint x: 37, endPoint y: 208, distance: 156.3
click at [37, 208] on div "Hola, ingresa ahora Combinación de usuario y contraseña incorrecta alessandroga…" at bounding box center [265, 246] width 531 height 345
type input "sebastiangarcia14@colegioselshaddai.edu.gt"
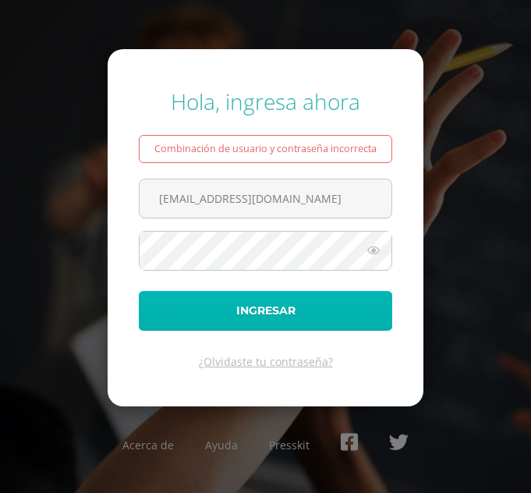
click at [239, 310] on button "Ingresar" at bounding box center [266, 311] width 254 height 40
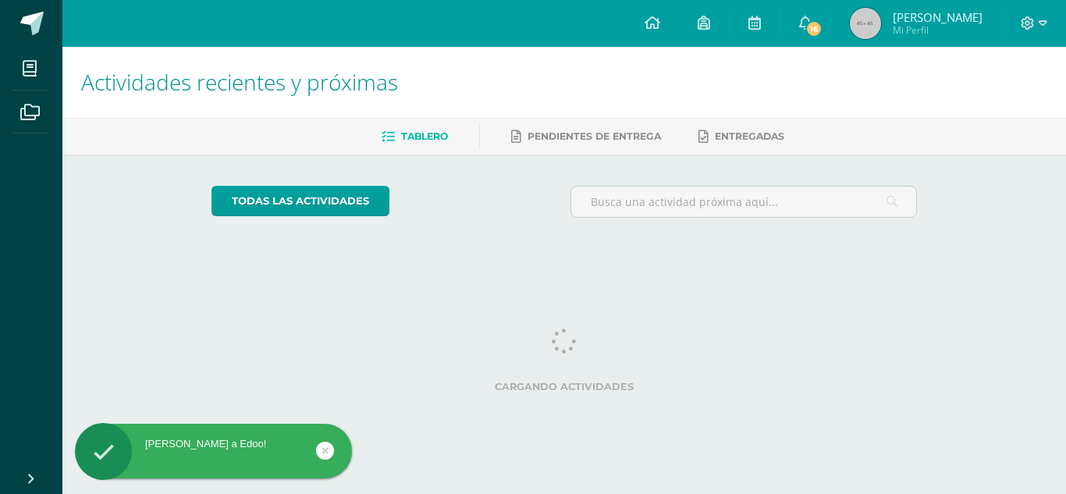
click at [530, 8] on span "[PERSON_NAME] Mi Perfil" at bounding box center [915, 23] width 139 height 31
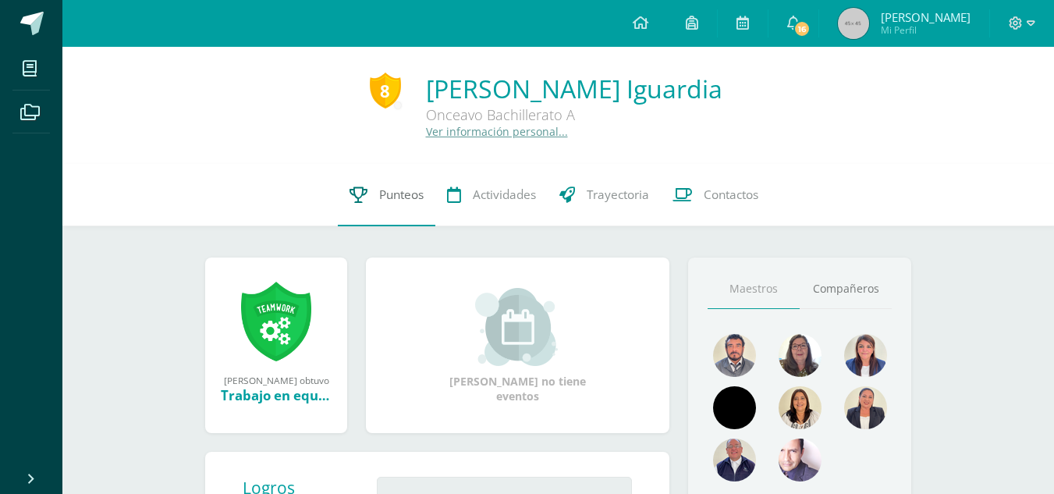
click at [384, 189] on span "Punteos" at bounding box center [401, 194] width 44 height 16
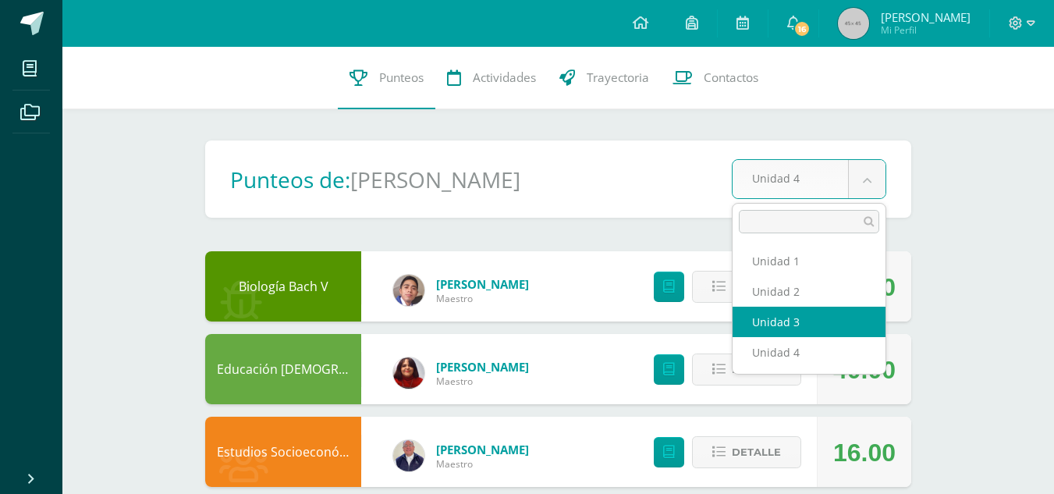
select select "Unidad 3"
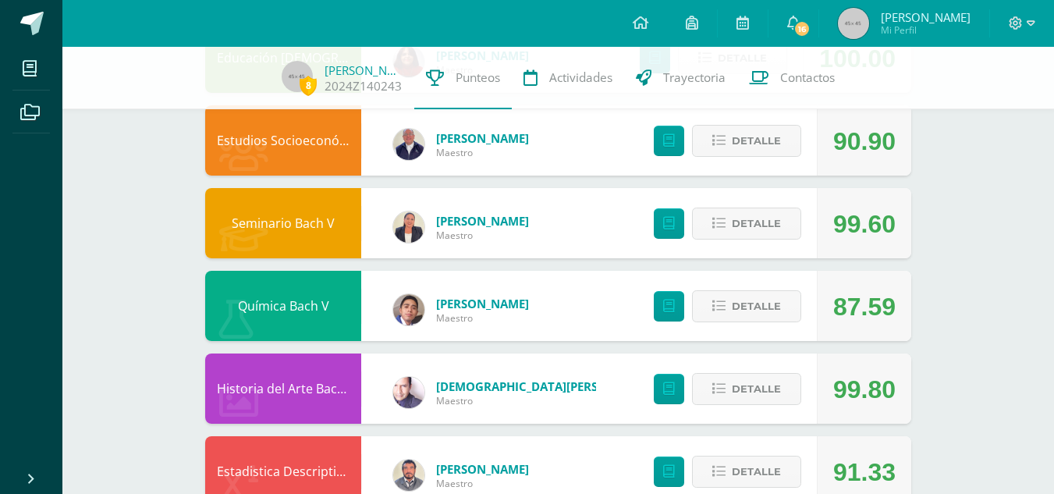
scroll to position [306, 0]
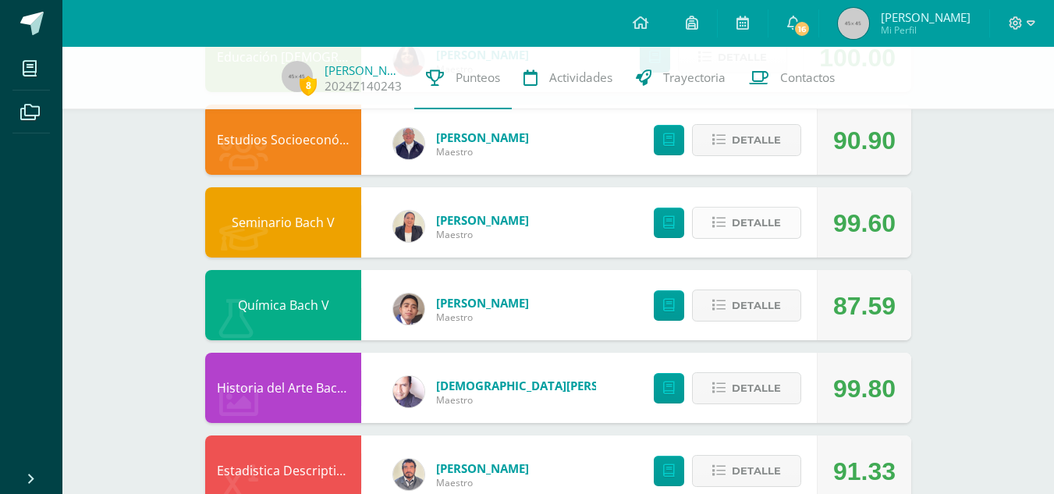
click at [709, 223] on button "Detalle" at bounding box center [746, 223] width 109 height 32
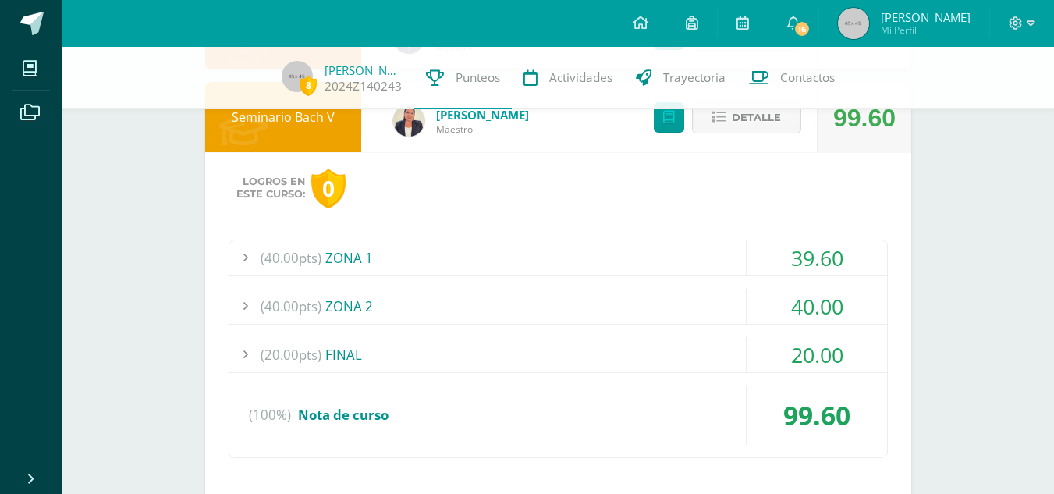
scroll to position [431, 0]
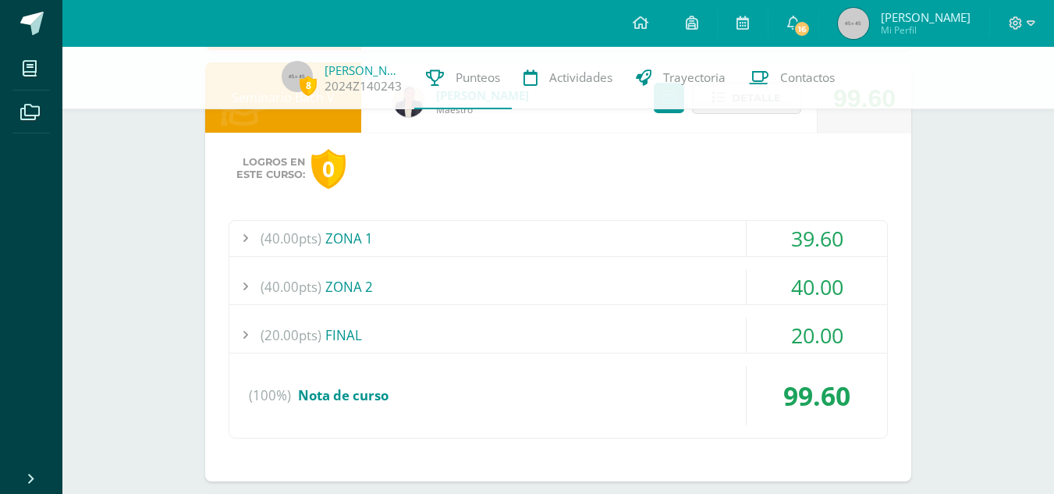
click at [329, 234] on div "(40.00pts) ZONA 1" at bounding box center [558, 238] width 658 height 35
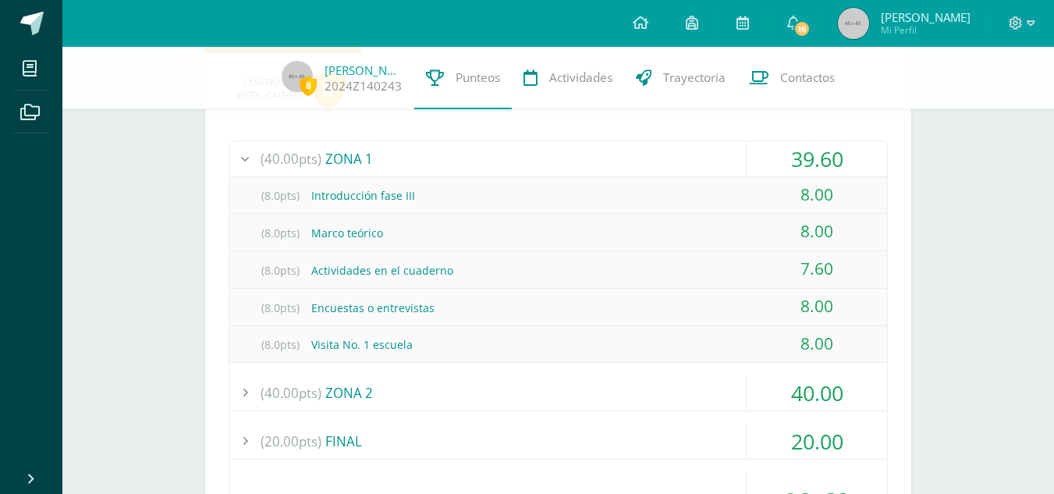
scroll to position [511, 0]
click at [387, 271] on div "(8.0pts) Actividades en el cuaderno" at bounding box center [558, 269] width 658 height 35
drag, startPoint x: 841, startPoint y: 268, endPoint x: 250, endPoint y: 268, distance: 591.3
click at [250, 268] on div "(8.0pts) Actividades en el cuaderno 7.60" at bounding box center [558, 268] width 658 height 37
click at [250, 268] on span "(8.0pts)" at bounding box center [280, 269] width 62 height 35
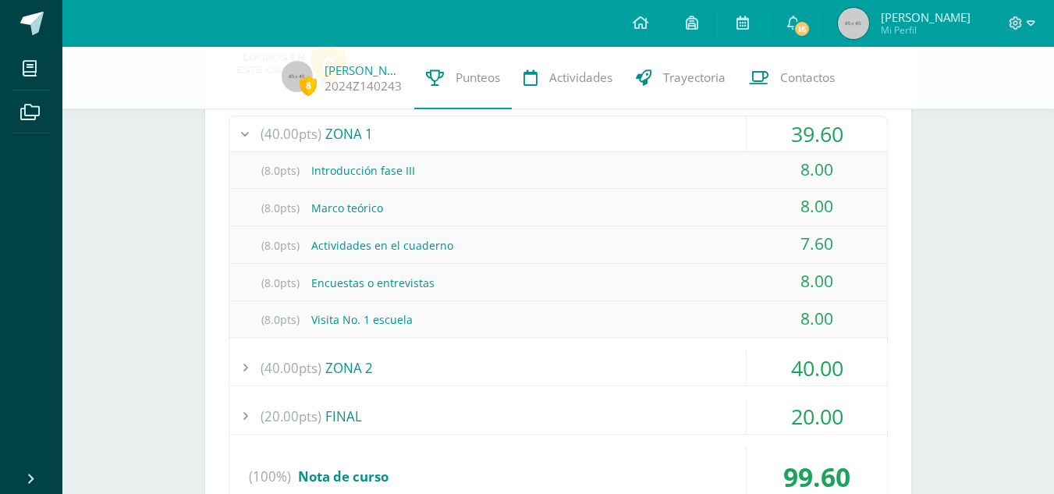
scroll to position [534, 0]
drag, startPoint x: 312, startPoint y: 208, endPoint x: 850, endPoint y: 249, distance: 539.0
click at [850, 249] on div "(8.0pts) Introducción fase III 8.00 (8.0pts) Marco teórico 8.00 (8.0pts) Activi…" at bounding box center [558, 246] width 658 height 186
click at [842, 247] on div "7.60" at bounding box center [817, 244] width 140 height 35
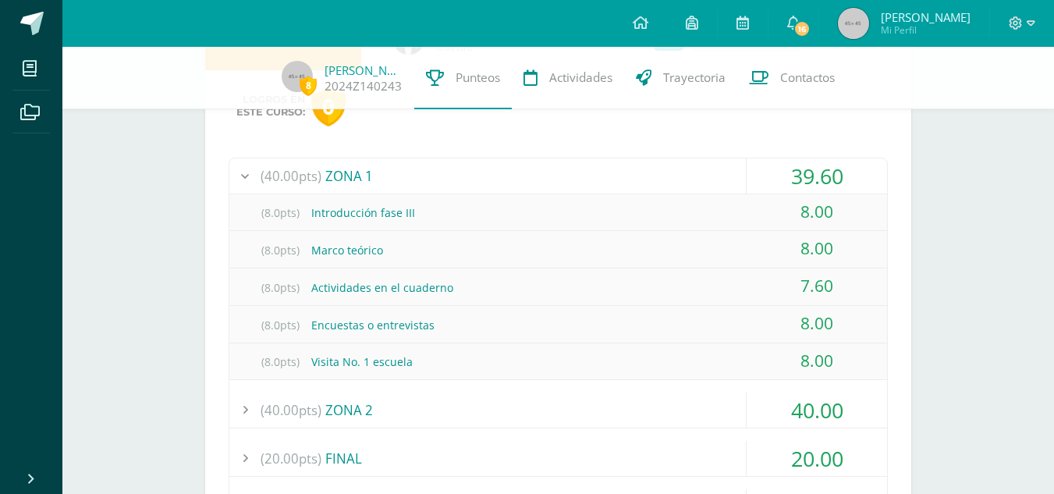
scroll to position [494, 0]
click at [248, 172] on div at bounding box center [244, 175] width 31 height 35
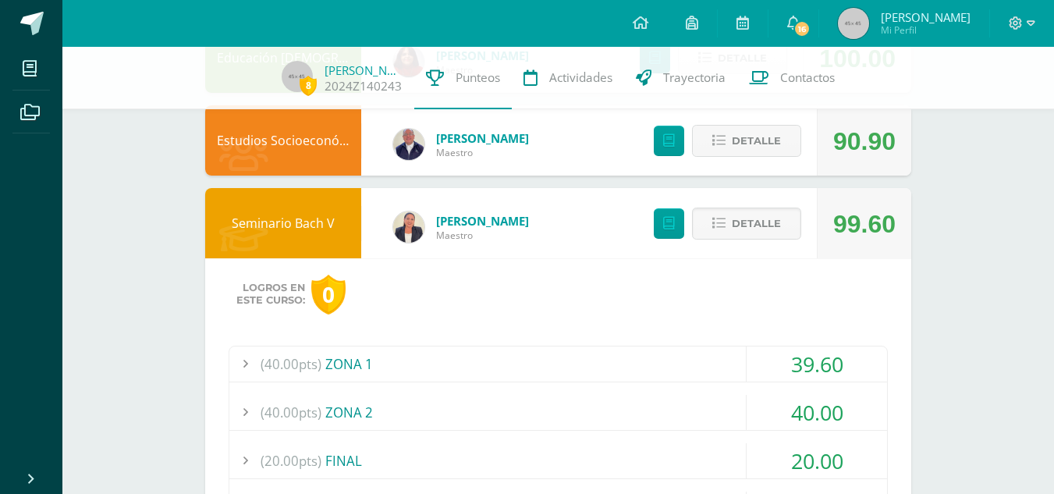
scroll to position [0, 0]
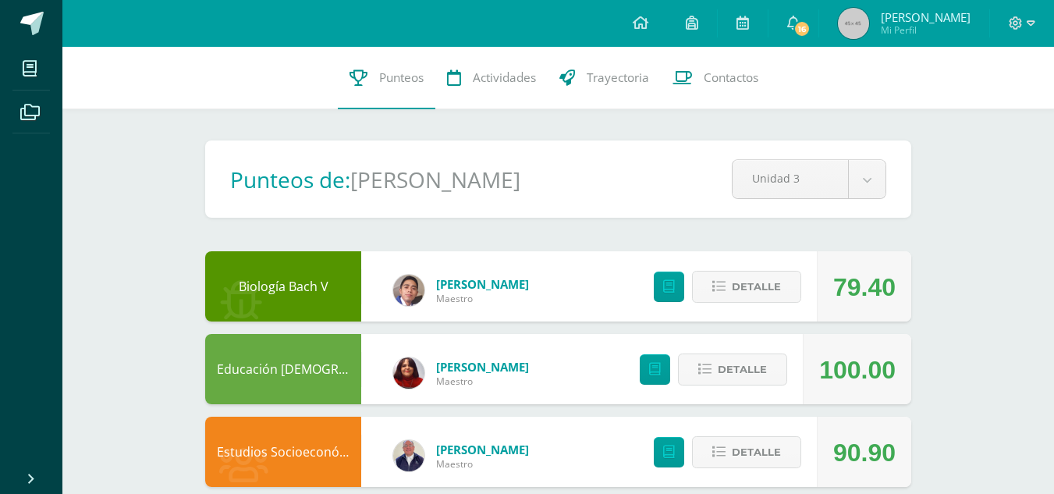
click at [536, 173] on div "Punteos de: Sebastian" at bounding box center [391, 180] width 335 height 30
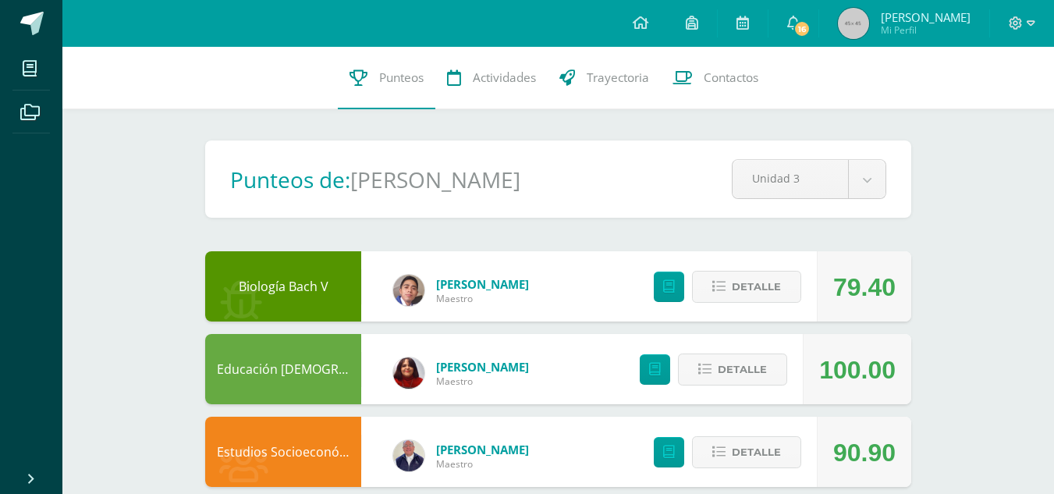
click at [523, 189] on div "Punteos de: Sebastian" at bounding box center [391, 180] width 335 height 30
click at [942, 16] on span "[PERSON_NAME]" at bounding box center [926, 17] width 90 height 16
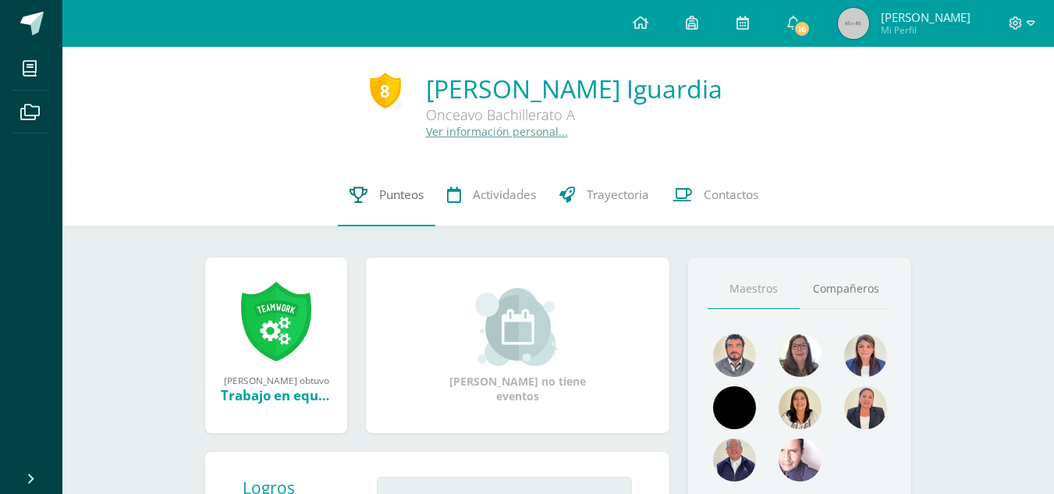
click at [410, 197] on span "Punteos" at bounding box center [401, 194] width 44 height 16
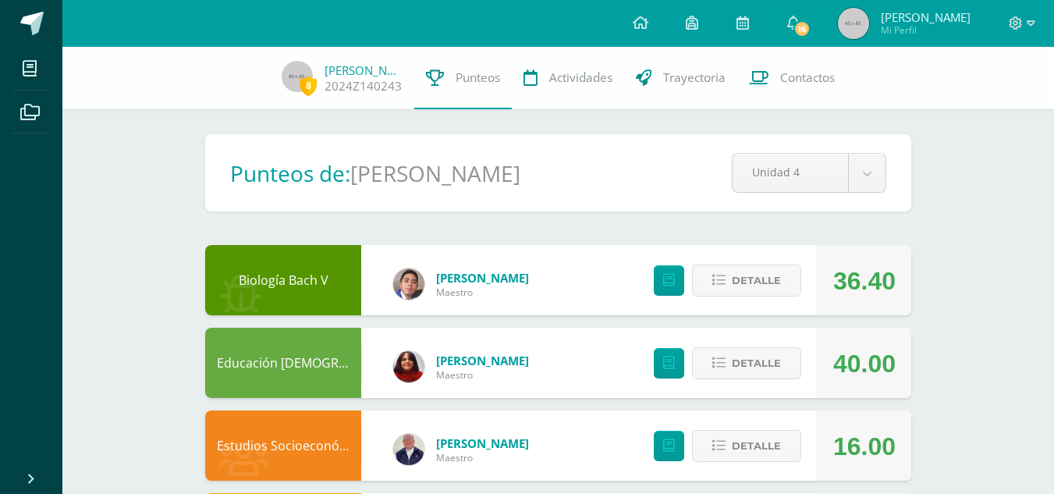
click at [949, 31] on span "Mi Perfil" at bounding box center [926, 29] width 90 height 13
click at [1016, 28] on icon at bounding box center [1016, 23] width 14 height 14
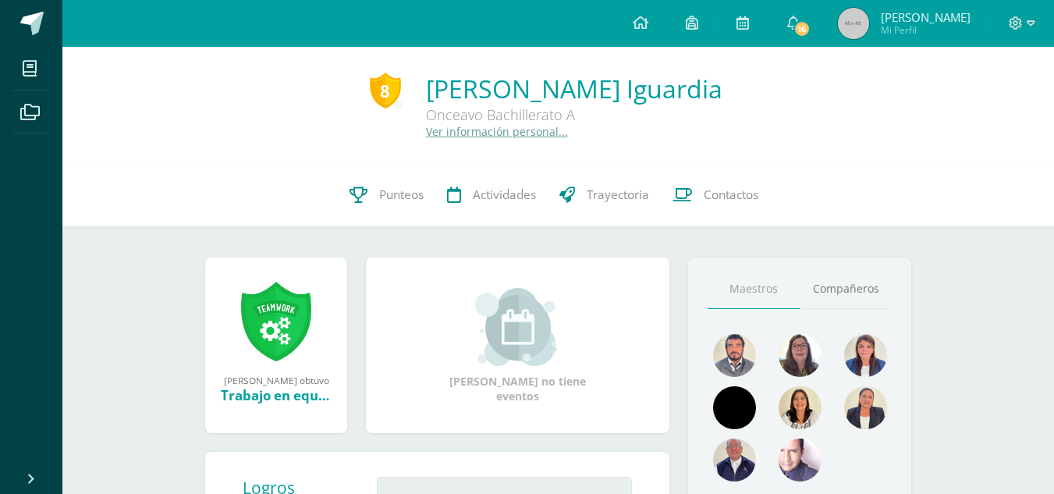
click at [1008, 19] on div at bounding box center [1022, 23] width 64 height 47
click at [1016, 22] on icon at bounding box center [1015, 22] width 13 height 13
click at [960, 101] on span "Cerrar sesión" at bounding box center [981, 105] width 70 height 15
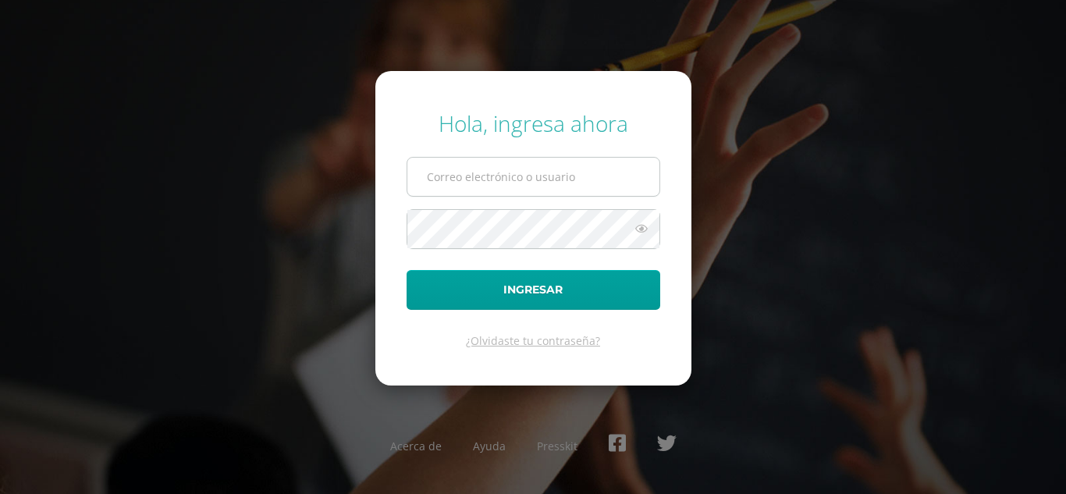
click at [626, 162] on input "text" at bounding box center [533, 177] width 252 height 38
type input "[EMAIL_ADDRESS][DOMAIN_NAME]"
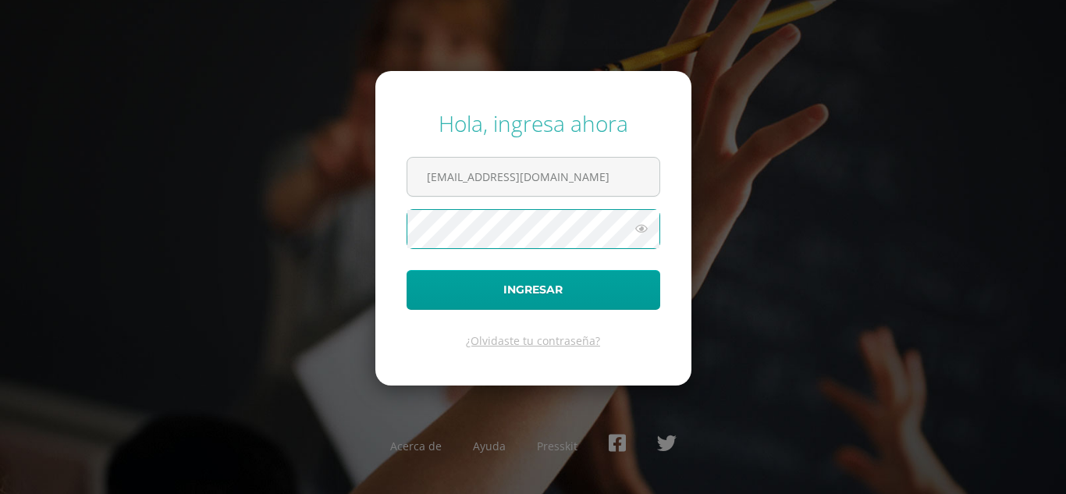
scroll to position [0, 0]
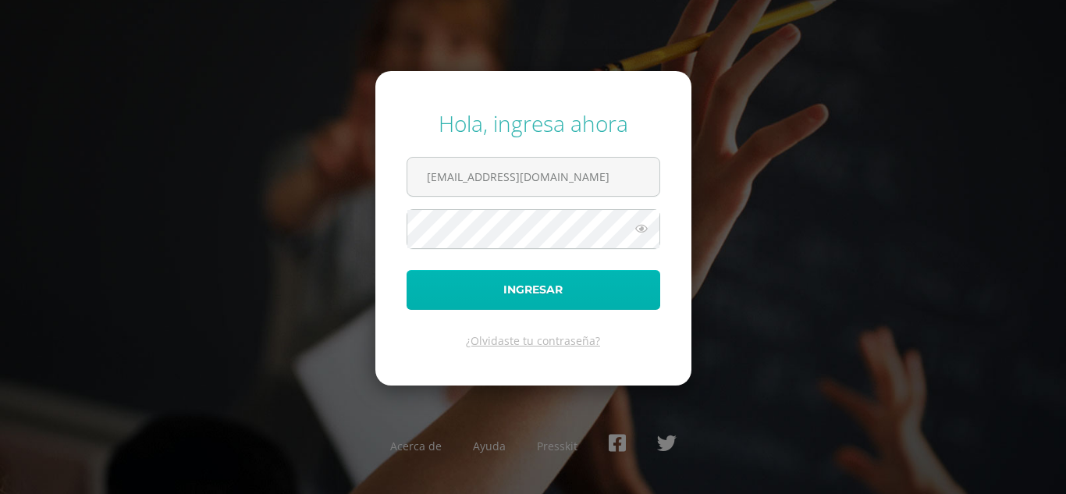
click at [435, 288] on button "Ingresar" at bounding box center [533, 290] width 254 height 40
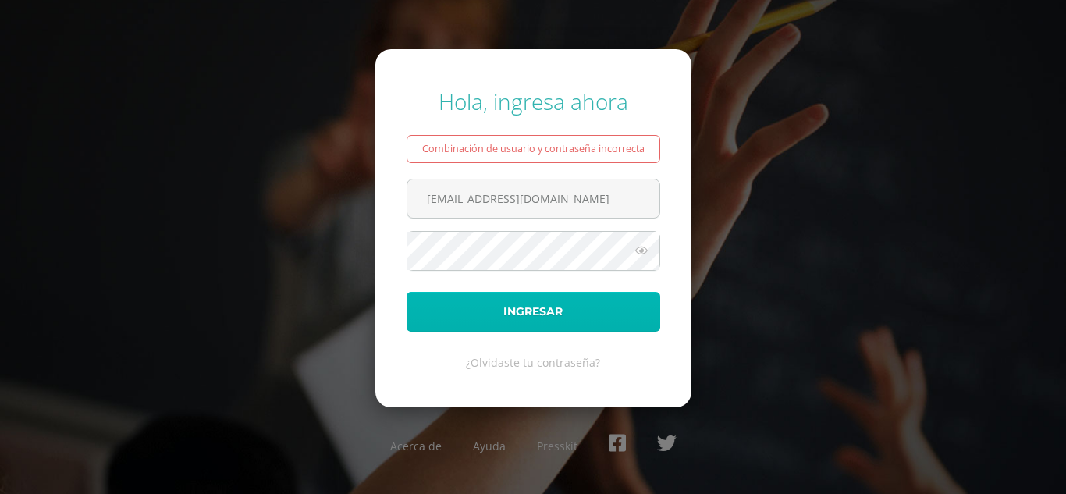
click at [468, 314] on button "Ingresar" at bounding box center [533, 312] width 254 height 40
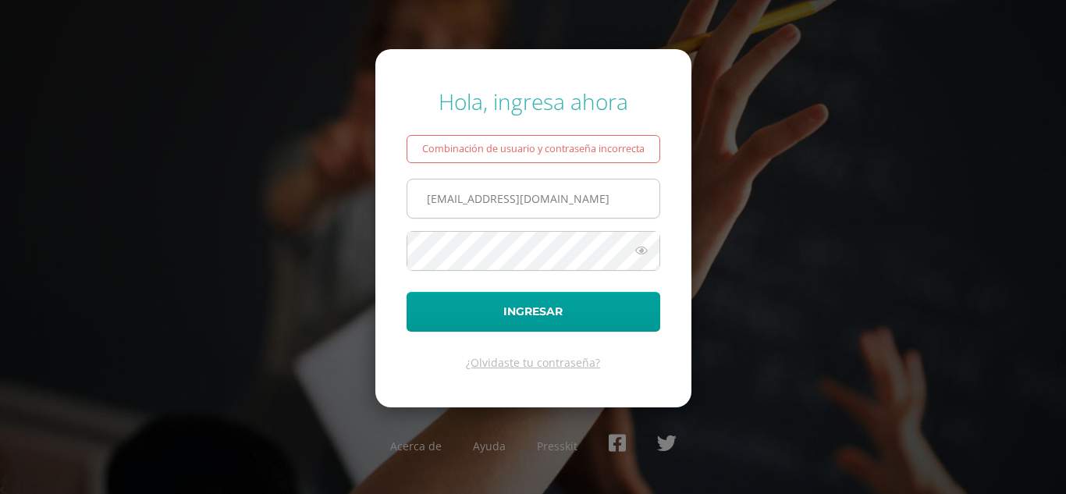
drag, startPoint x: 502, startPoint y: 200, endPoint x: 418, endPoint y: 199, distance: 84.3
click at [418, 199] on input "samuelmorales14@colegioselshaddai.edu.gt" at bounding box center [533, 198] width 252 height 38
type input "[EMAIL_ADDRESS][DOMAIN_NAME]"
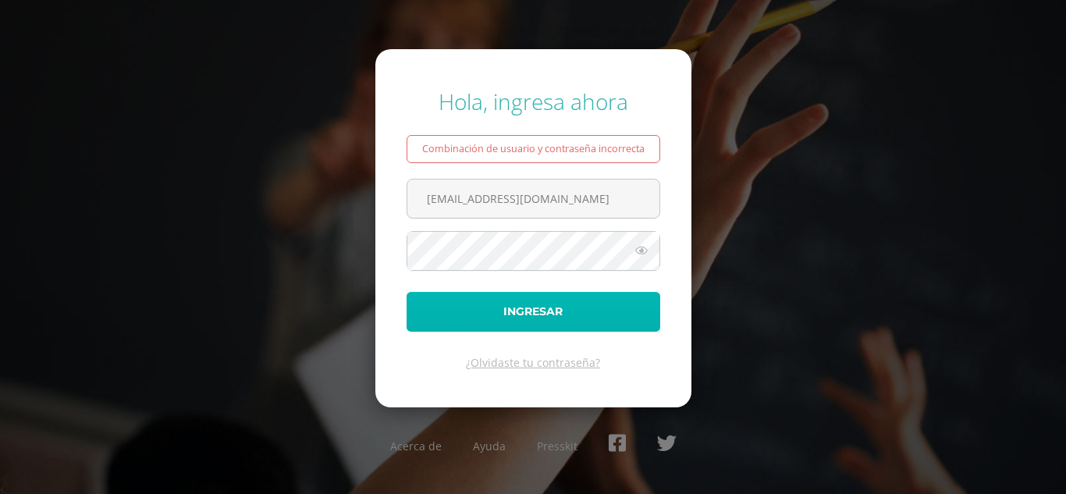
click at [492, 316] on button "Ingresar" at bounding box center [533, 312] width 254 height 40
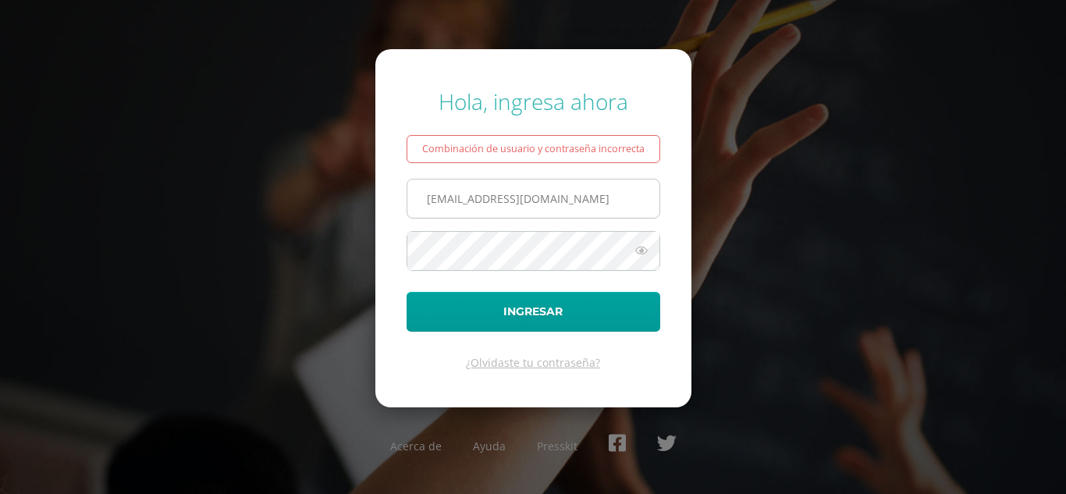
click at [603, 200] on input "[EMAIL_ADDRESS][DOMAIN_NAME]" at bounding box center [533, 198] width 252 height 38
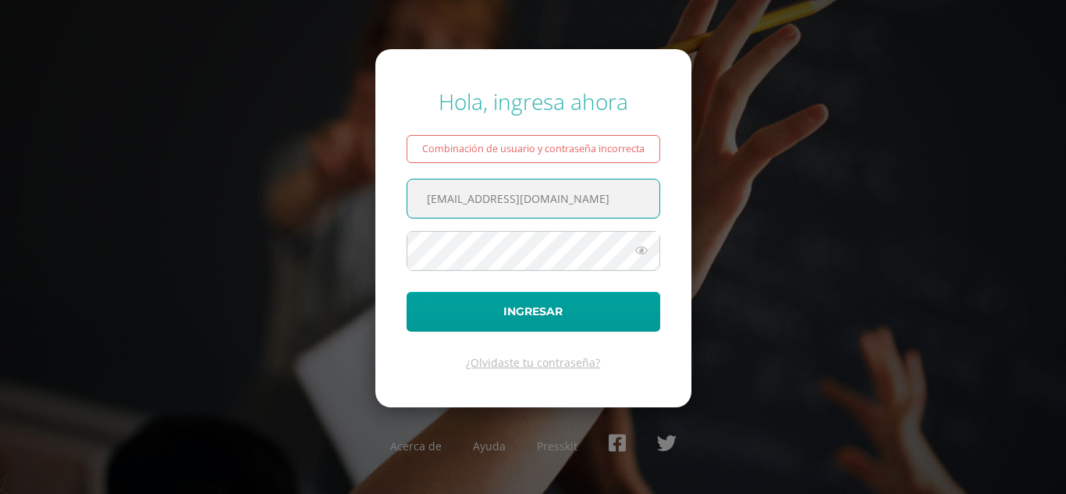
click at [481, 200] on input "[EMAIL_ADDRESS][DOMAIN_NAME]" at bounding box center [533, 198] width 252 height 38
drag, startPoint x: 510, startPoint y: 201, endPoint x: 762, endPoint y: 201, distance: 252.0
click at [762, 201] on div "Hola, ingresa ahora Combinación de usuario y contraseña incorrecta davidhernand…" at bounding box center [533, 246] width 1006 height 345
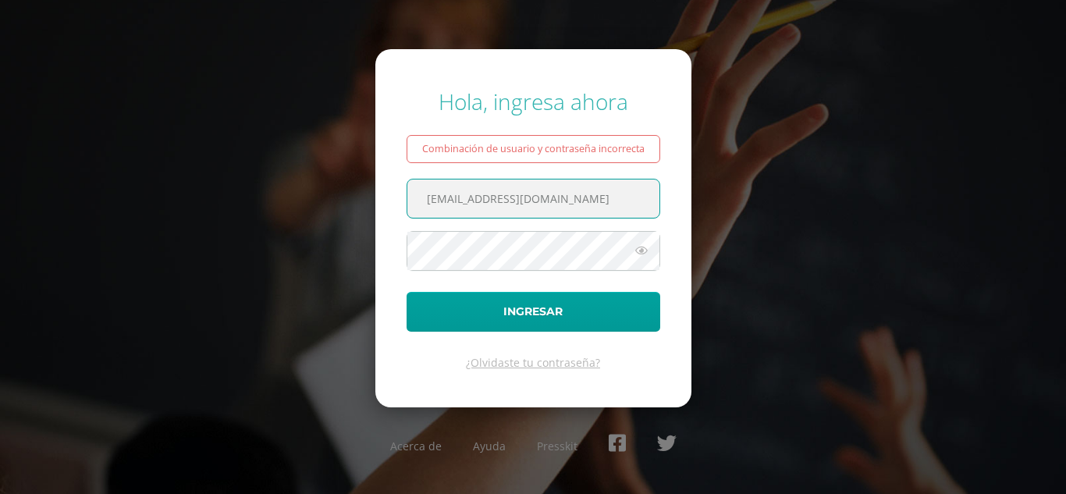
drag, startPoint x: 491, startPoint y: 200, endPoint x: 382, endPoint y: 200, distance: 108.4
click at [382, 200] on form "Hola, ingresa ahora Combinación de usuario y contraseña incorrecta davidhernand…" at bounding box center [533, 227] width 316 height 357
type input "juandiaz14@colegioselshaddai.edu.gt"
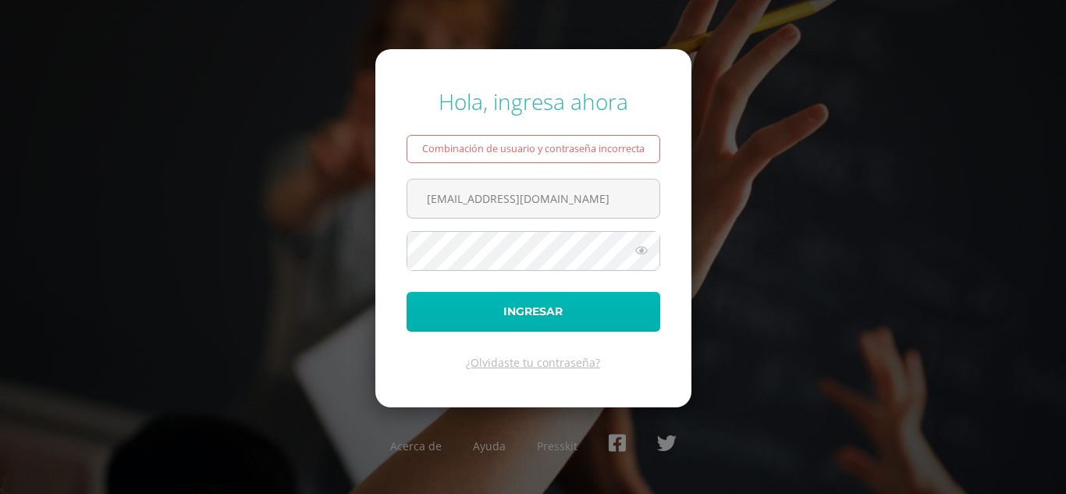
click at [484, 308] on button "Ingresar" at bounding box center [533, 312] width 254 height 40
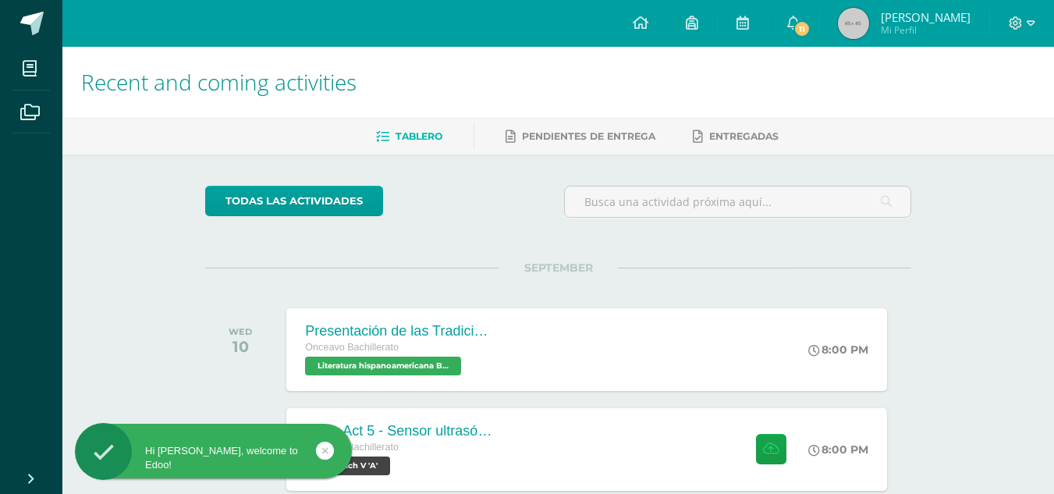
click at [944, 34] on span "Mi Perfil" at bounding box center [926, 29] width 90 height 13
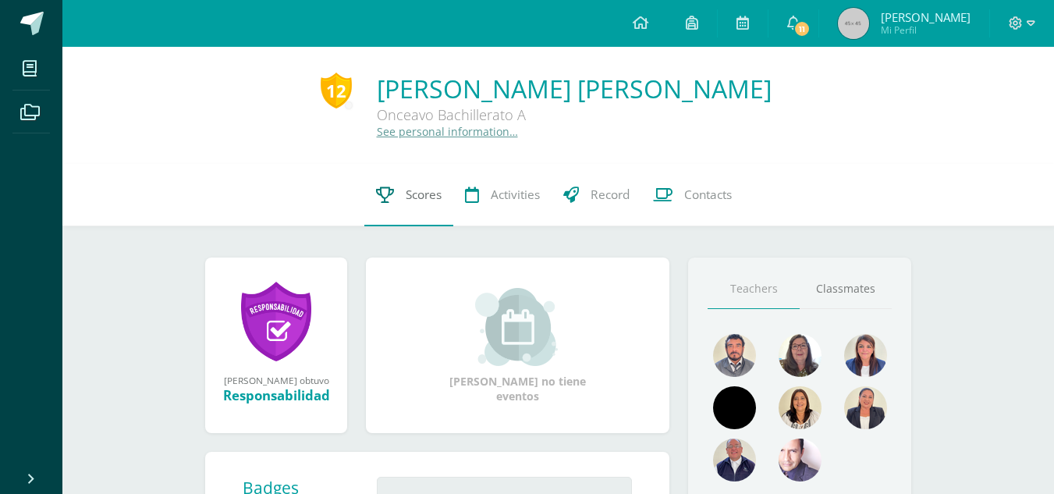
click at [414, 208] on link "Scores" at bounding box center [408, 195] width 89 height 62
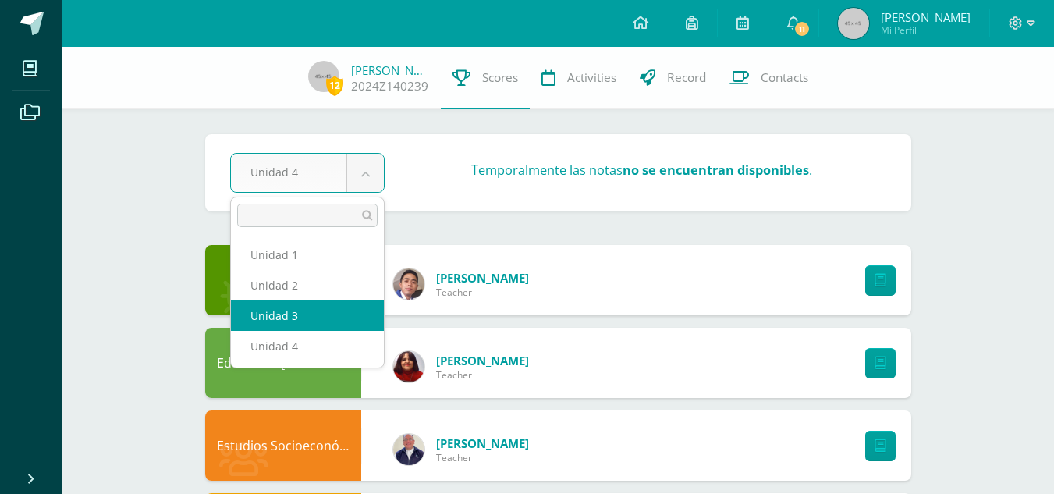
select select "Unidad 3"
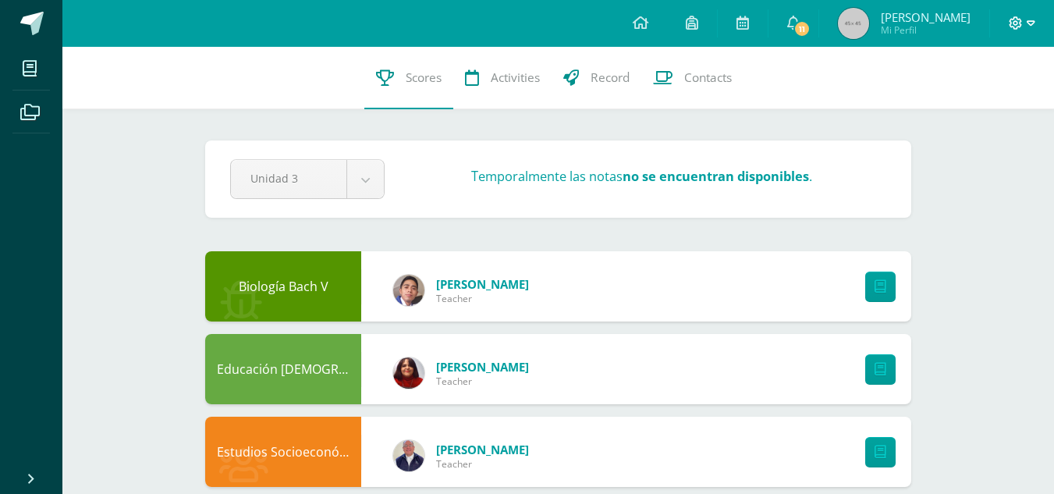
click at [1023, 27] on span at bounding box center [1022, 23] width 27 height 17
click at [970, 103] on span "Logout" at bounding box center [965, 105] width 35 height 15
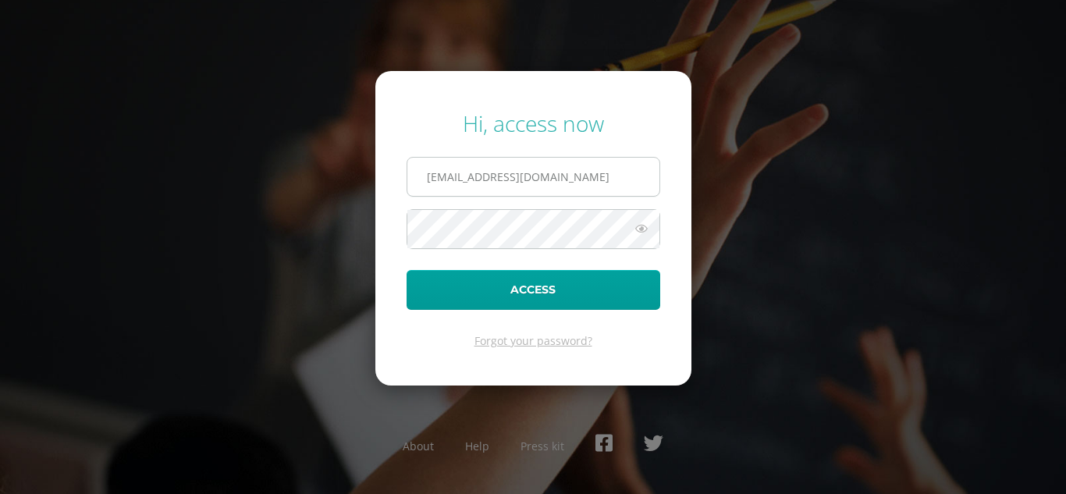
click at [424, 179] on input "[EMAIL_ADDRESS][DOMAIN_NAME]" at bounding box center [533, 177] width 252 height 38
type input "[EMAIL_ADDRESS][DOMAIN_NAME]"
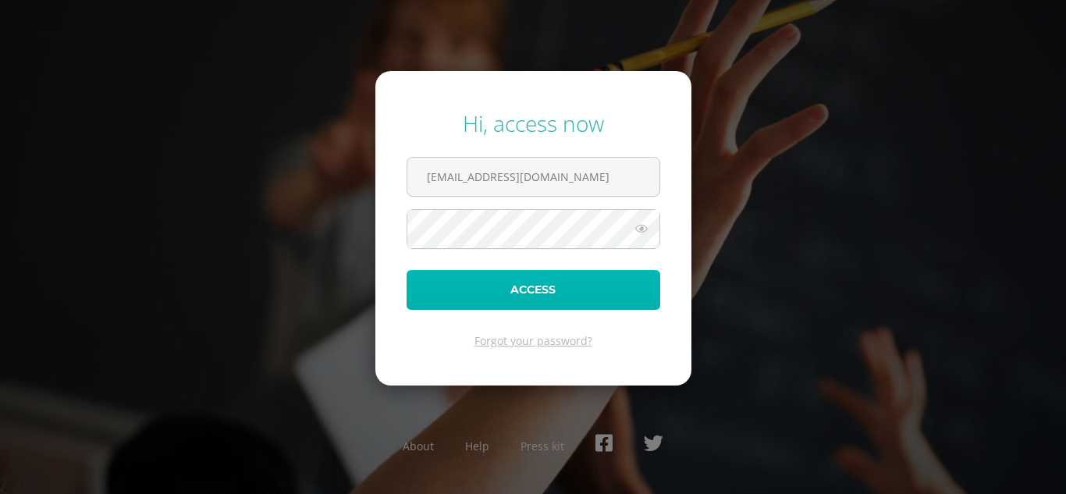
click at [490, 290] on button "Access" at bounding box center [533, 290] width 254 height 40
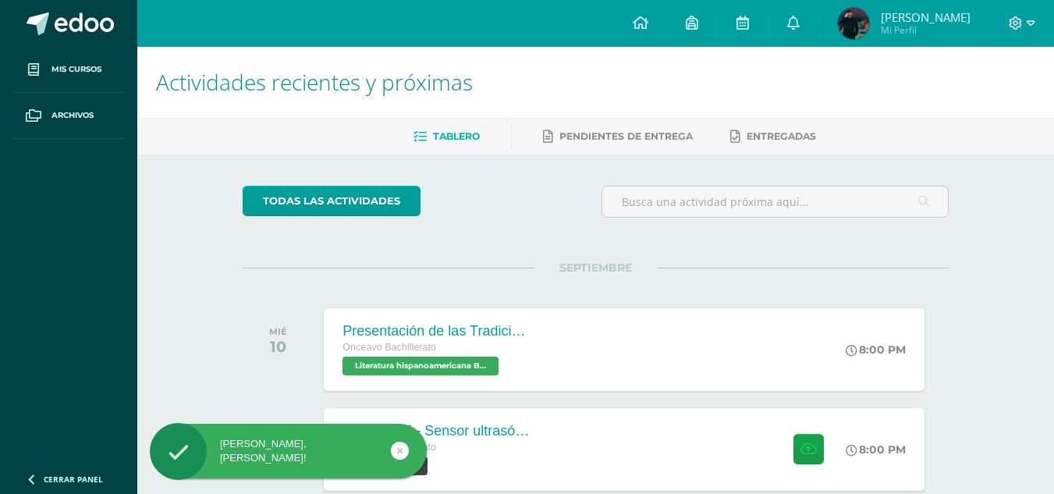
click at [902, 19] on span "Pablo Samuel" at bounding box center [926, 17] width 90 height 16
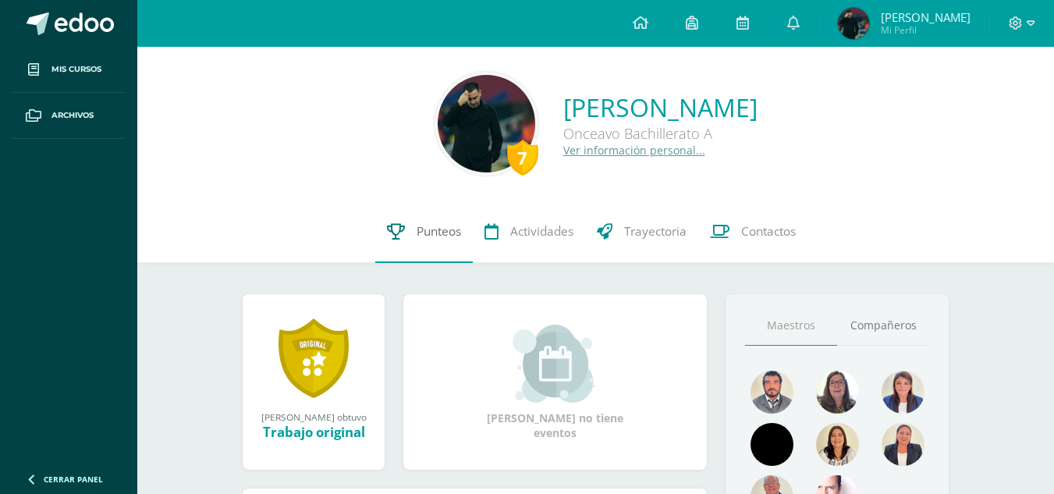
click at [417, 236] on span "Punteos" at bounding box center [439, 231] width 44 height 16
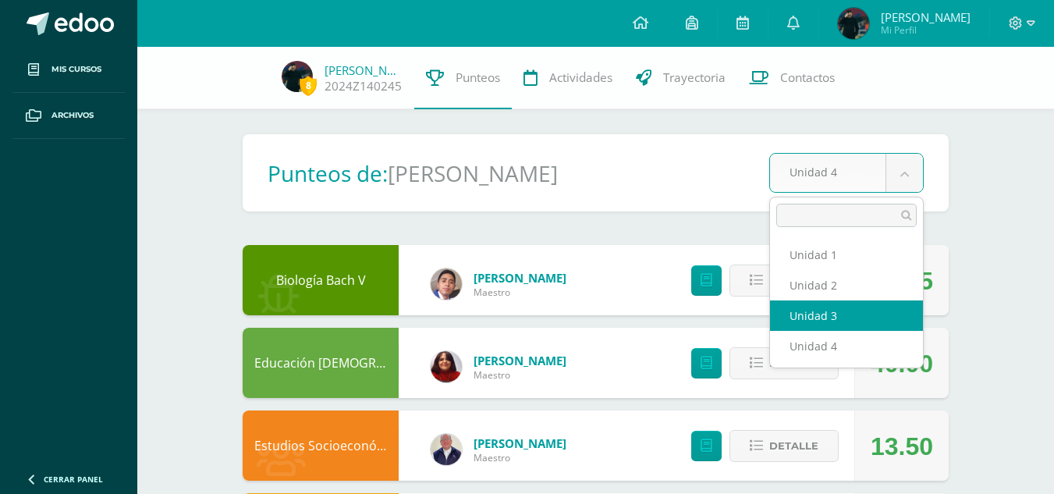
select select "Unidad 3"
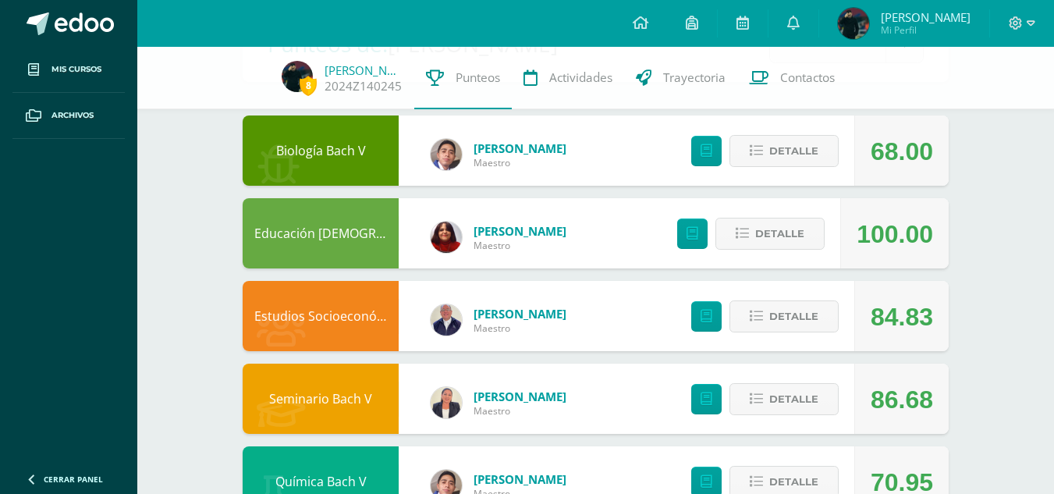
scroll to position [222, 0]
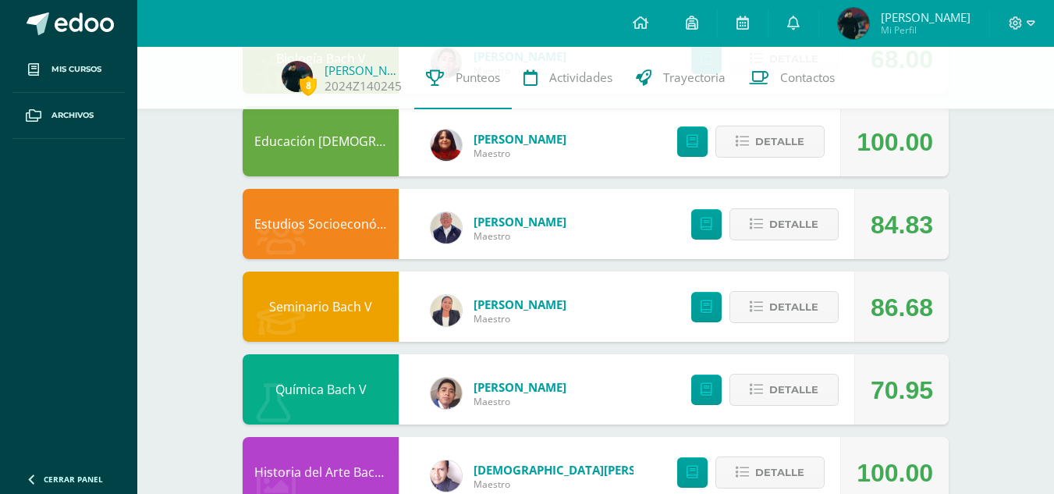
drag, startPoint x: 875, startPoint y: 307, endPoint x: 937, endPoint y: 303, distance: 61.7
click at [937, 303] on div "86.68" at bounding box center [901, 306] width 94 height 70
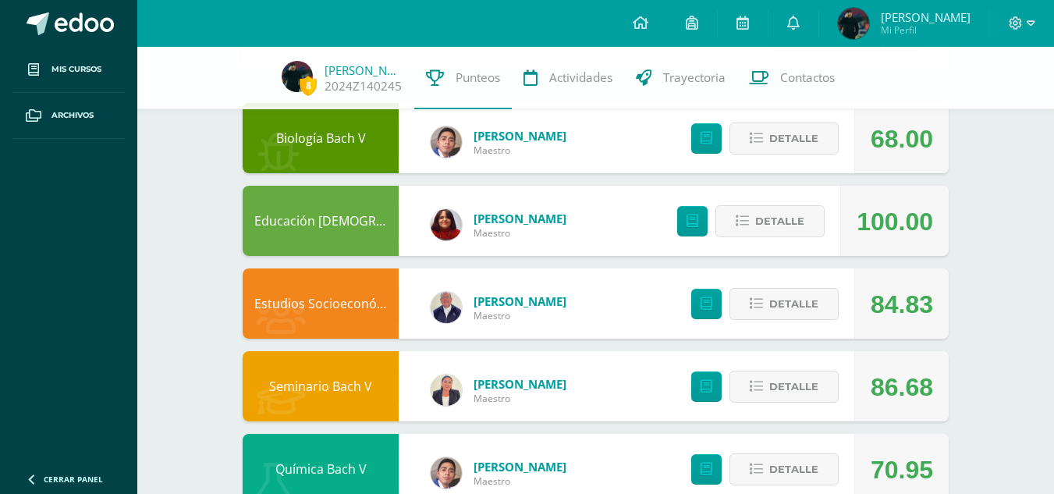
scroll to position [0, 0]
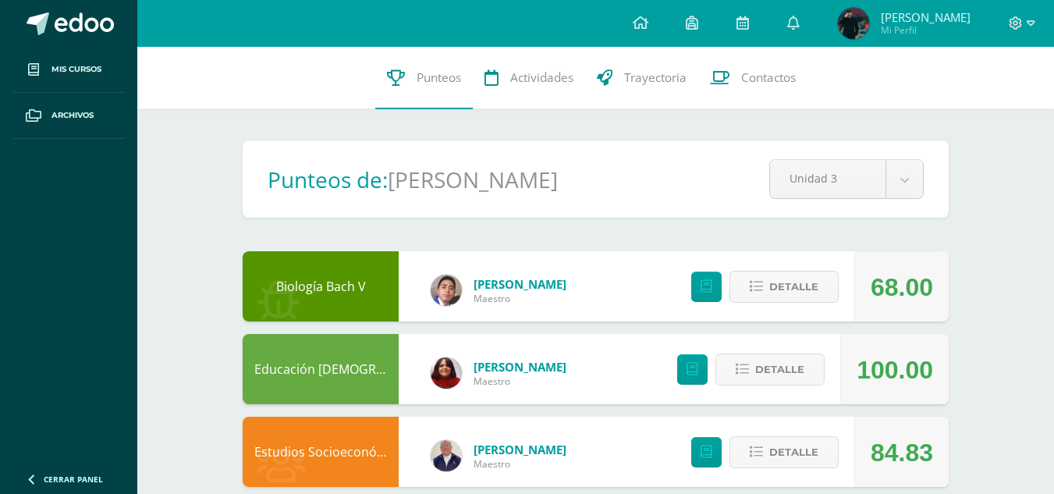
click at [1016, 36] on div at bounding box center [1022, 23] width 64 height 47
click at [1027, 17] on icon at bounding box center [1031, 23] width 9 height 14
click at [981, 104] on span "Cerrar sesión" at bounding box center [981, 105] width 70 height 15
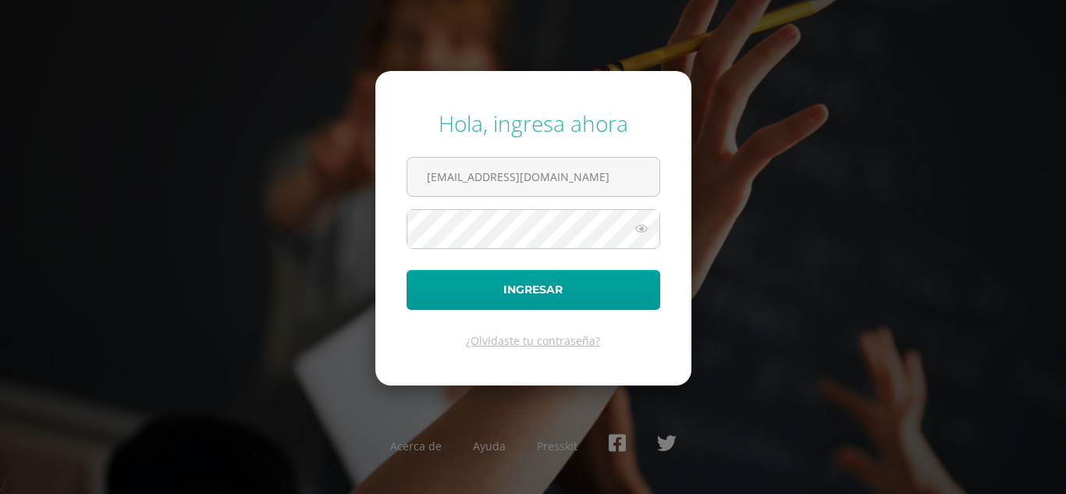
type input "danielmassis14@colegioselshaddai.edu.gt"
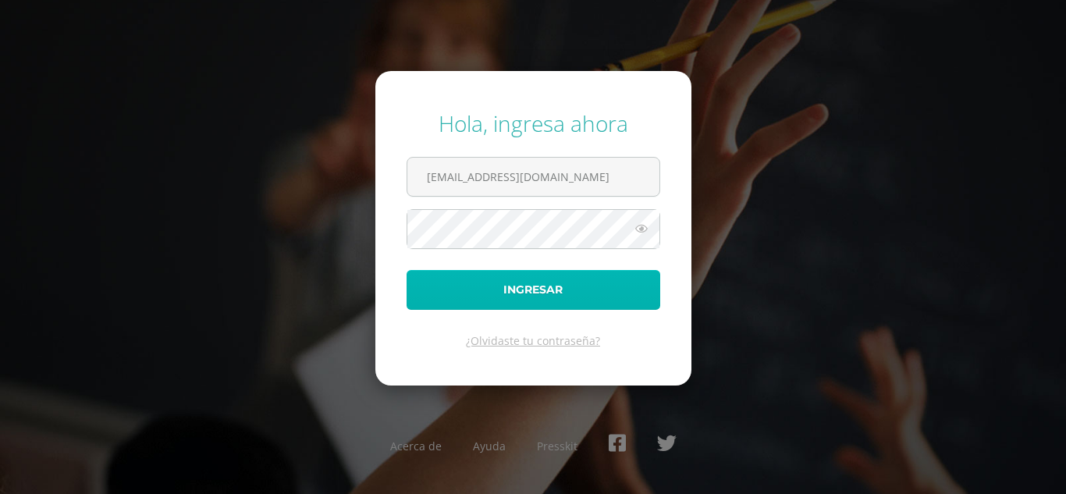
click at [477, 297] on button "Ingresar" at bounding box center [533, 290] width 254 height 40
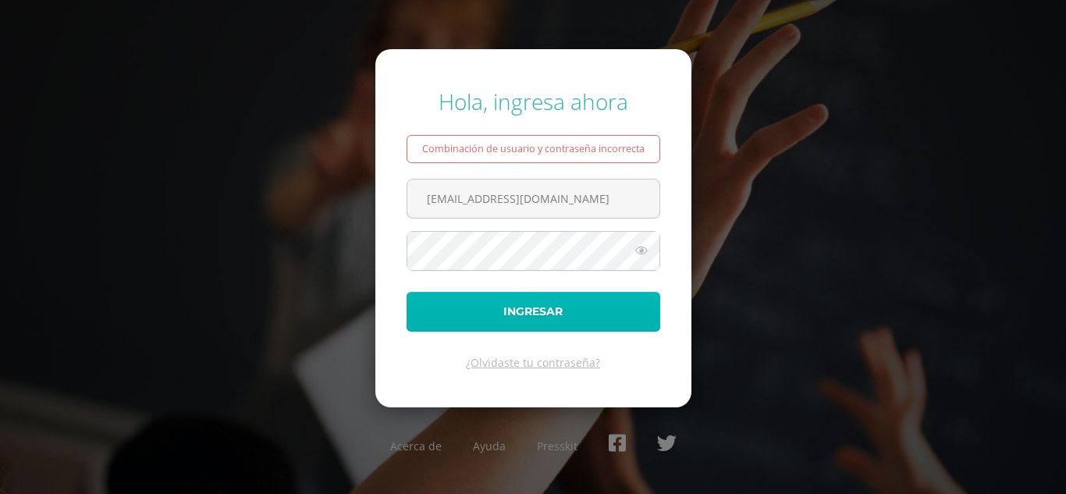
click at [494, 316] on button "Ingresar" at bounding box center [533, 312] width 254 height 40
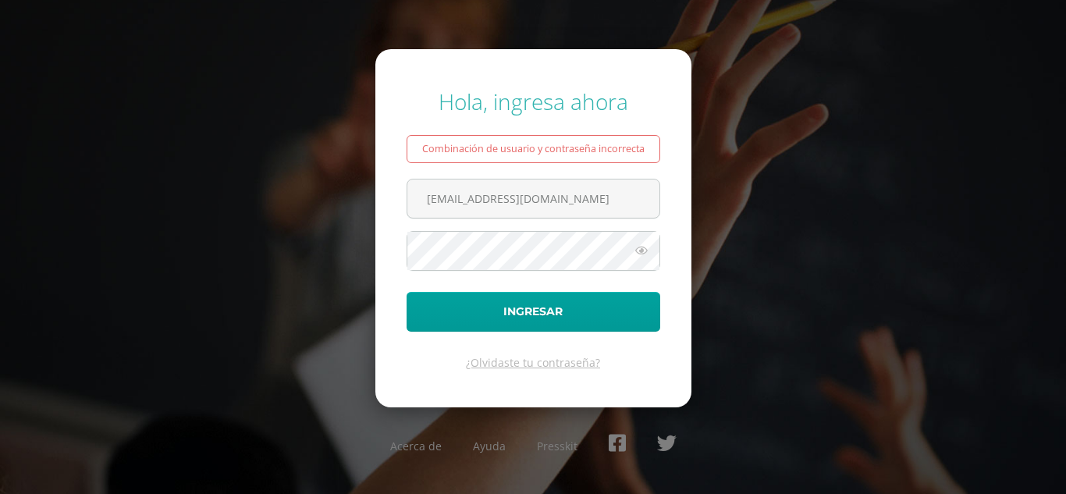
drag, startPoint x: 490, startPoint y: 196, endPoint x: 388, endPoint y: 194, distance: 102.2
click at [388, 194] on form "Hola, ingresa ahora Combinación de usuario y contraseña incorrecta danielmassis…" at bounding box center [533, 227] width 316 height 357
type input "juanarreaza14@colegioselshaddai.edu.gt"
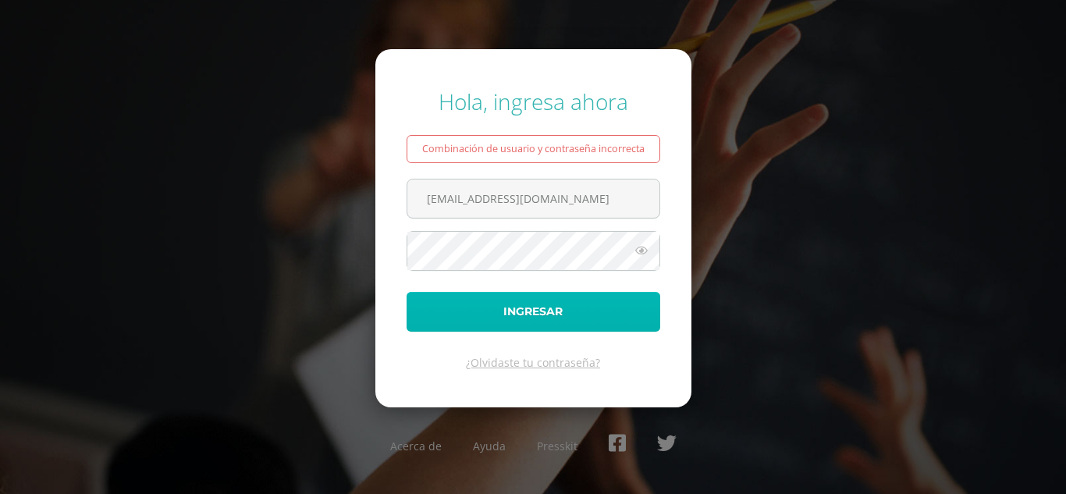
click at [458, 304] on button "Ingresar" at bounding box center [533, 312] width 254 height 40
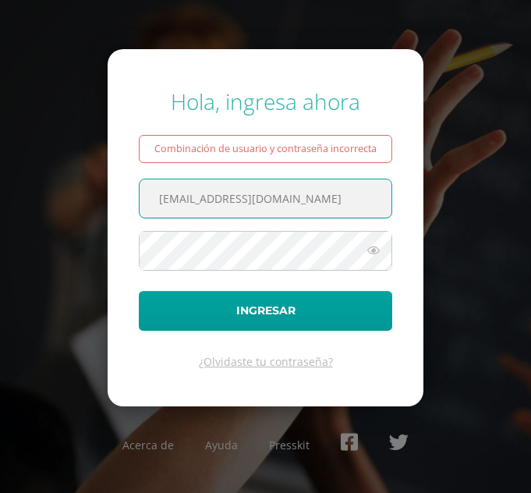
click at [167, 209] on input "[EMAIL_ADDRESS][DOMAIN_NAME]" at bounding box center [266, 198] width 252 height 38
drag, startPoint x: 221, startPoint y: 203, endPoint x: 143, endPoint y: 207, distance: 78.1
click at [143, 207] on input "[EMAIL_ADDRESS][DOMAIN_NAME]" at bounding box center [266, 198] width 252 height 38
type input "[EMAIL_ADDRESS][DOMAIN_NAME]"
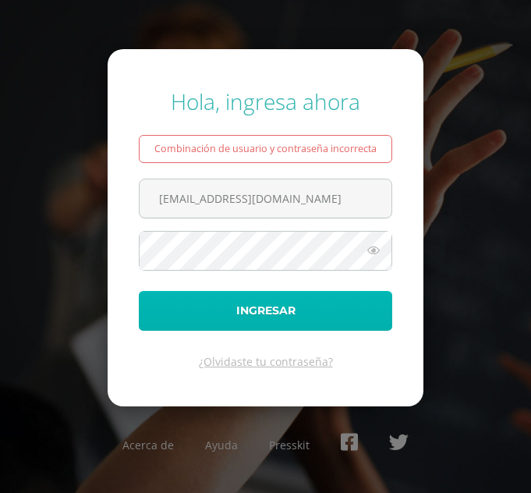
click at [229, 314] on button "Ingresar" at bounding box center [266, 311] width 254 height 40
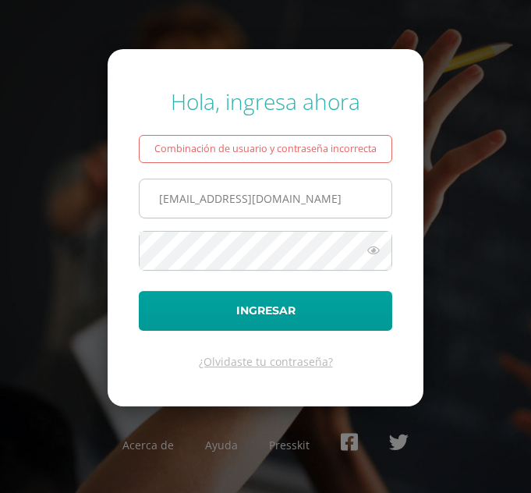
click at [183, 201] on input "[EMAIL_ADDRESS][DOMAIN_NAME]" at bounding box center [266, 198] width 252 height 38
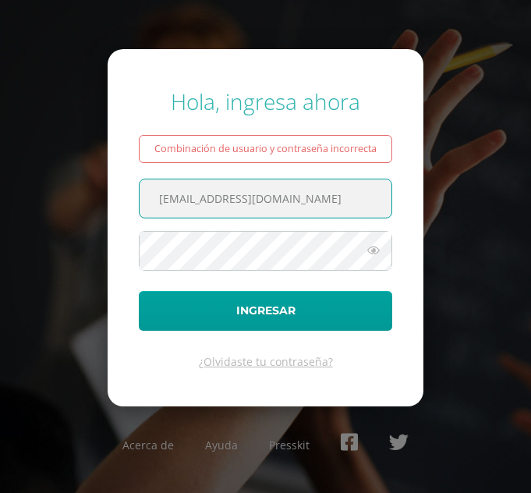
type input "[EMAIL_ADDRESS][DOMAIN_NAME]"
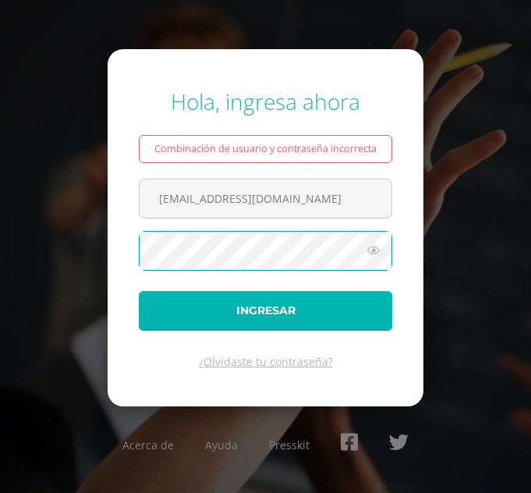
click at [241, 311] on button "Ingresar" at bounding box center [266, 311] width 254 height 40
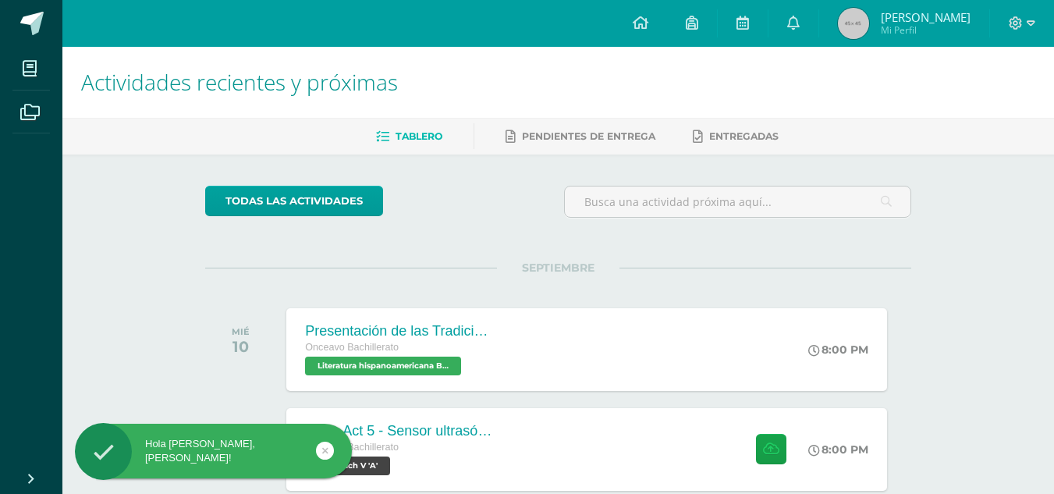
click at [935, 11] on span "Juan Pablo" at bounding box center [926, 17] width 90 height 16
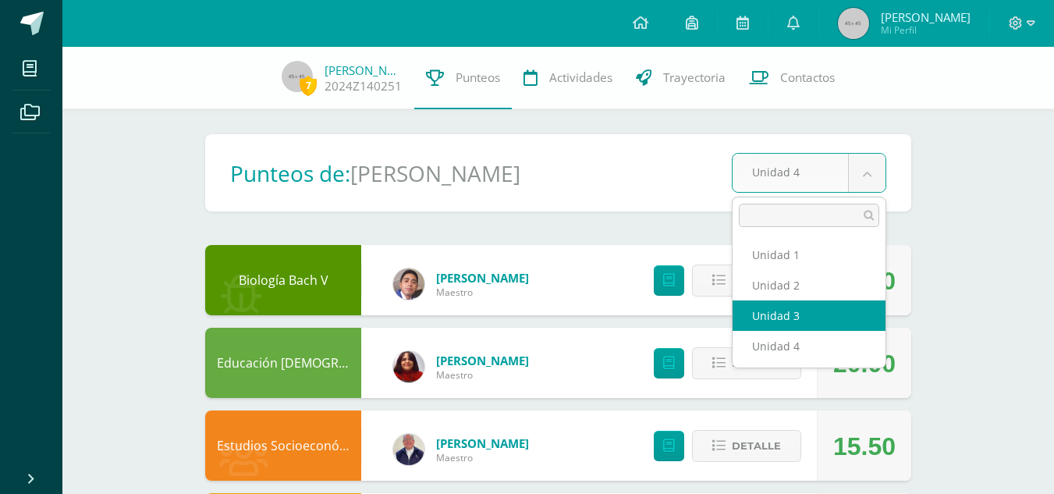
select select "Unidad 3"
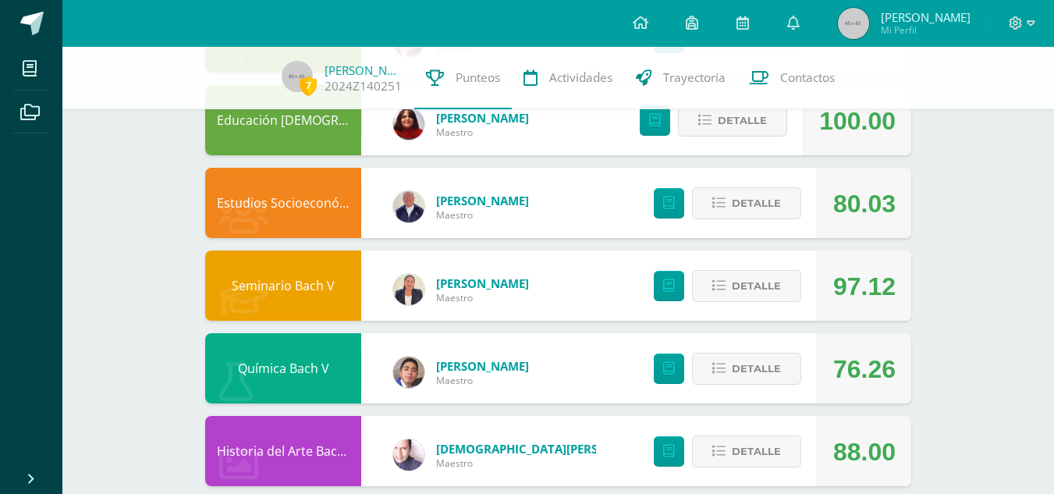
scroll to position [243, 0]
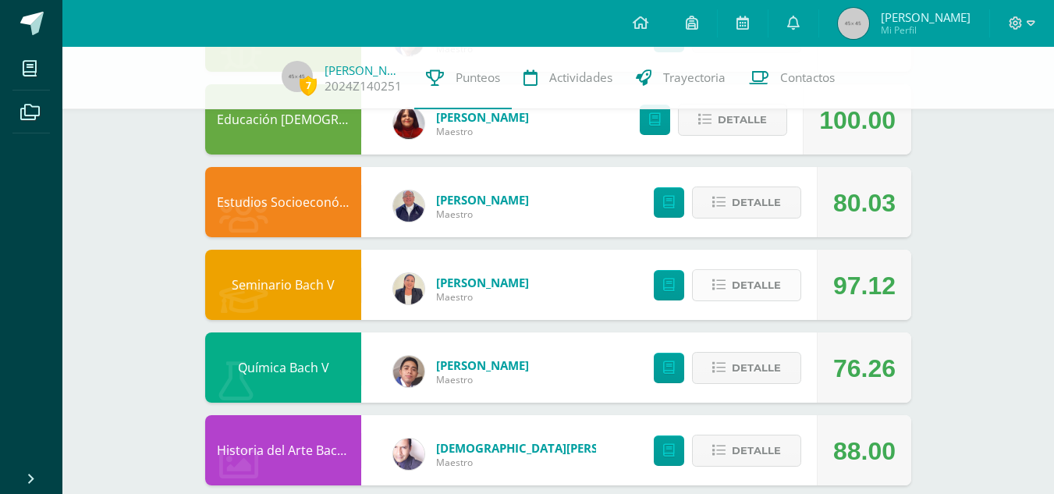
click at [729, 282] on button "Detalle" at bounding box center [746, 285] width 109 height 32
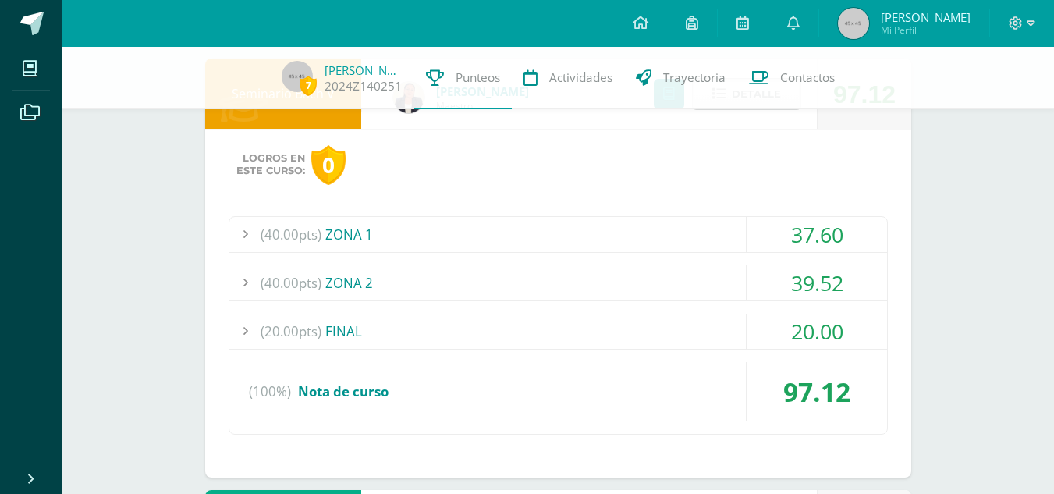
scroll to position [435, 0]
click at [236, 276] on div at bounding box center [244, 281] width 31 height 35
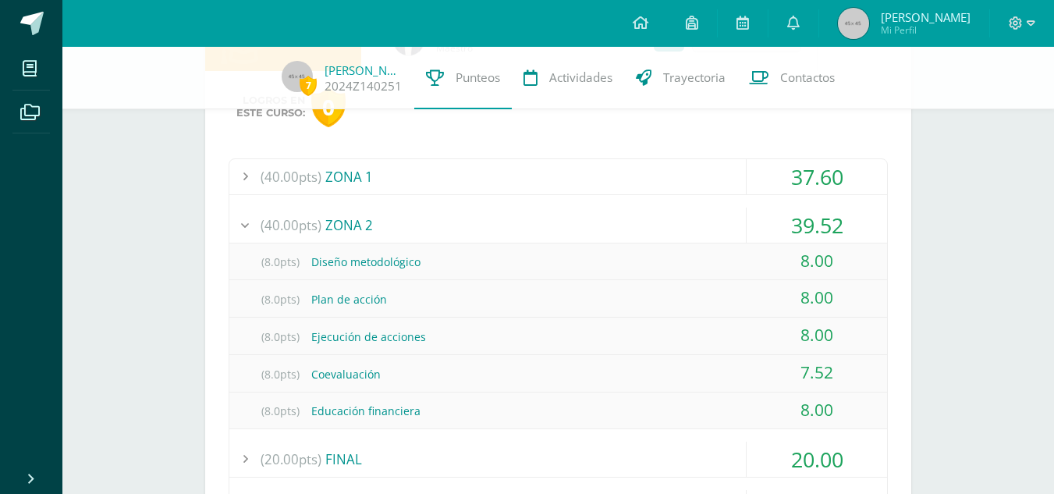
scroll to position [491, 0]
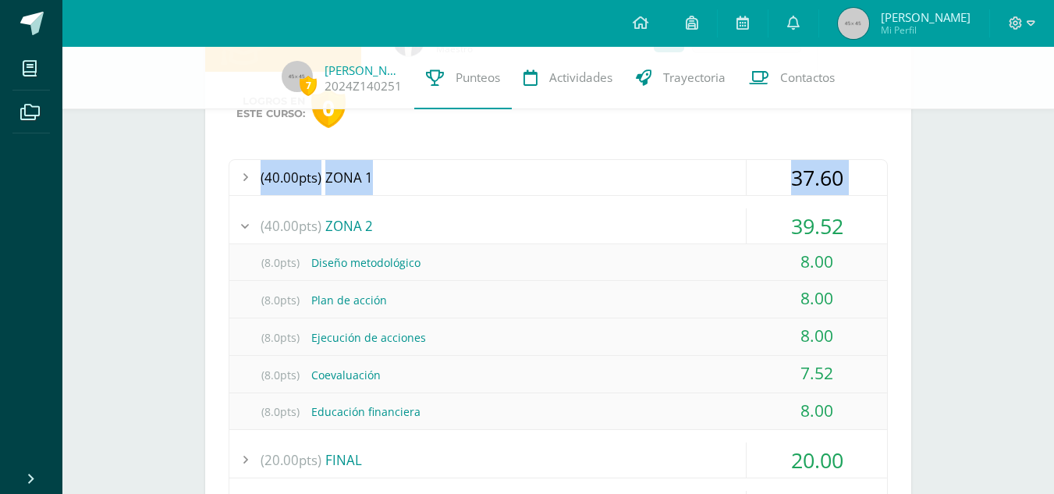
drag, startPoint x: 251, startPoint y: 222, endPoint x: 250, endPoint y: 178, distance: 44.5
click at [250, 178] on div "(40.00pts) ZONA 1 37.60 (8.0pts) Introducción fase III 8.00 (8.0pts) [PERSON_NA…" at bounding box center [558, 361] width 659 height 405
click at [250, 178] on div at bounding box center [244, 177] width 31 height 35
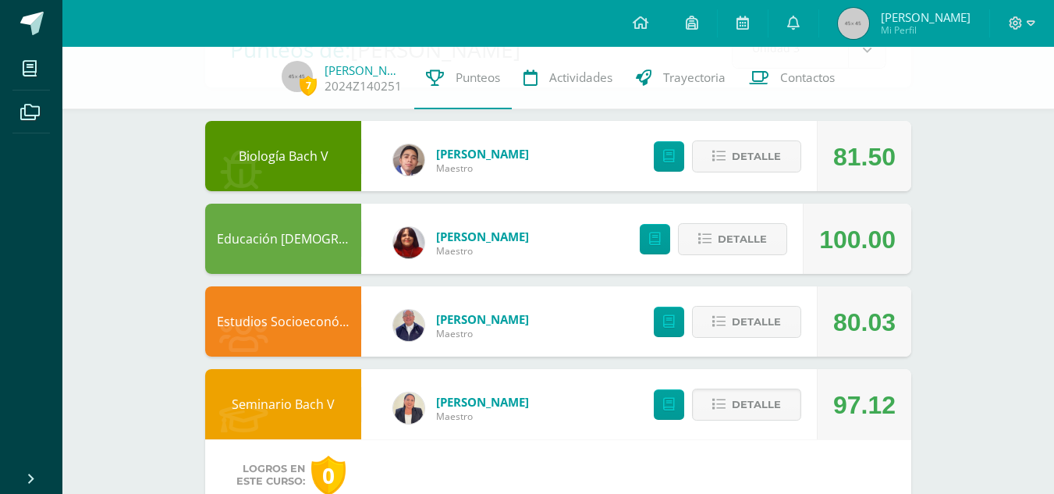
scroll to position [0, 0]
